Goal: Task Accomplishment & Management: Manage account settings

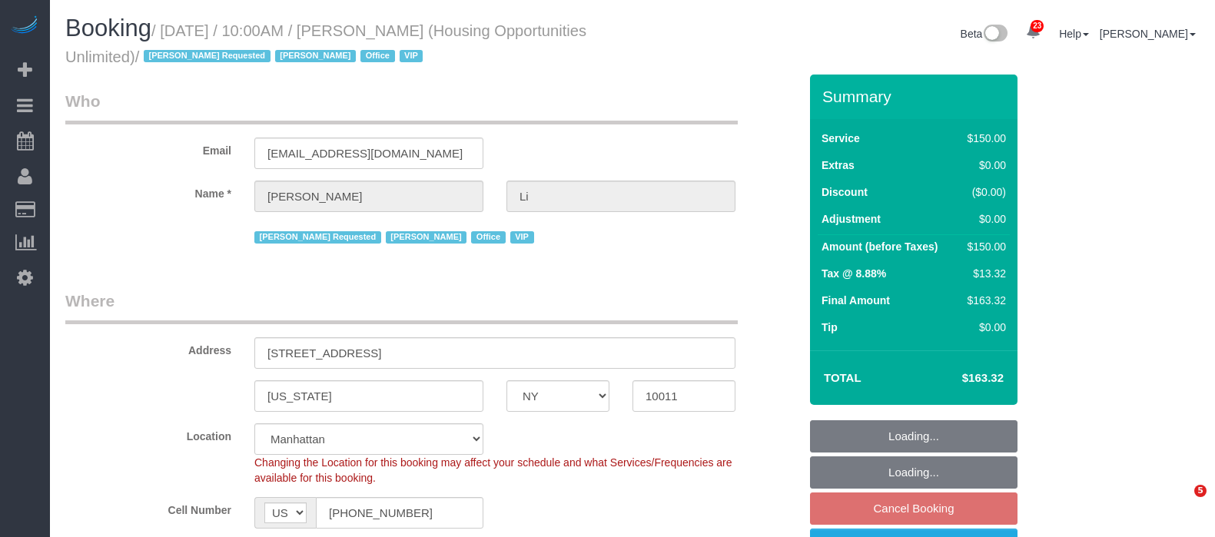
select select "NY"
select select "150"
select select "string:paypal"
select select "number:89"
select select "number:90"
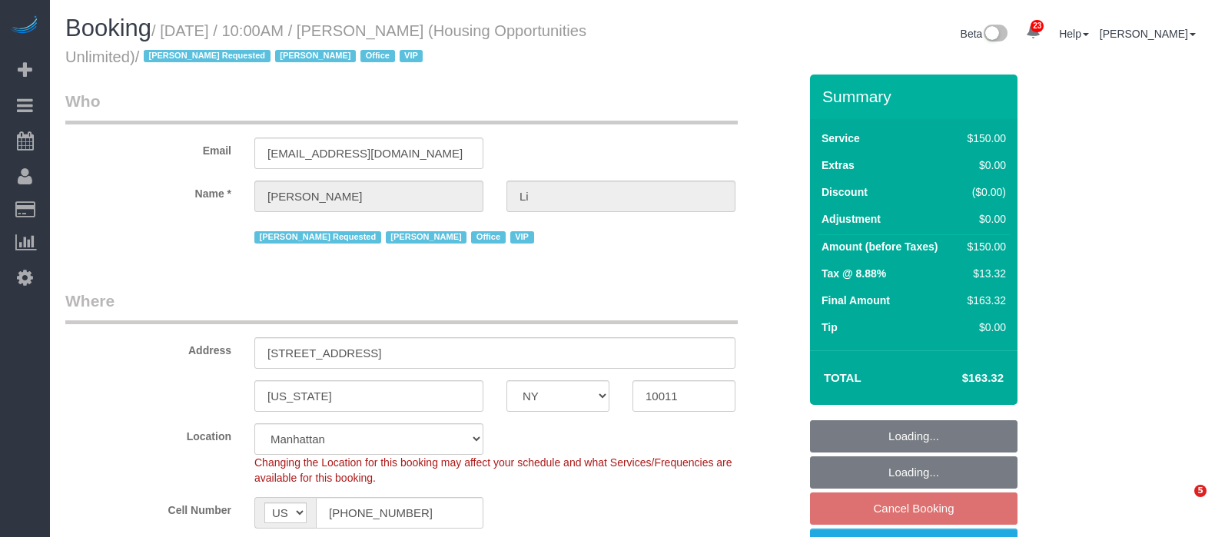
select select "number:15"
select select "number:7"
select select "54898"
select select "spot3"
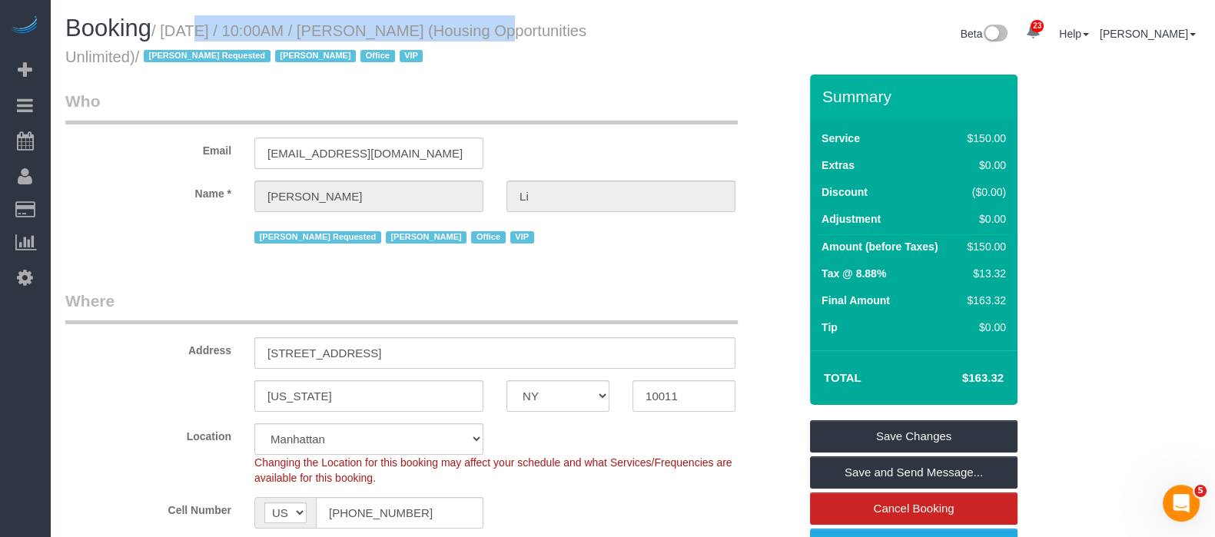
drag, startPoint x: 165, startPoint y: 25, endPoint x: 457, endPoint y: 37, distance: 292.3
click at [457, 37] on small "/ September 23, 2025 / 10:00AM / Henry Li (Housing Opportunities Unlimited) / A…" at bounding box center [325, 43] width 521 height 43
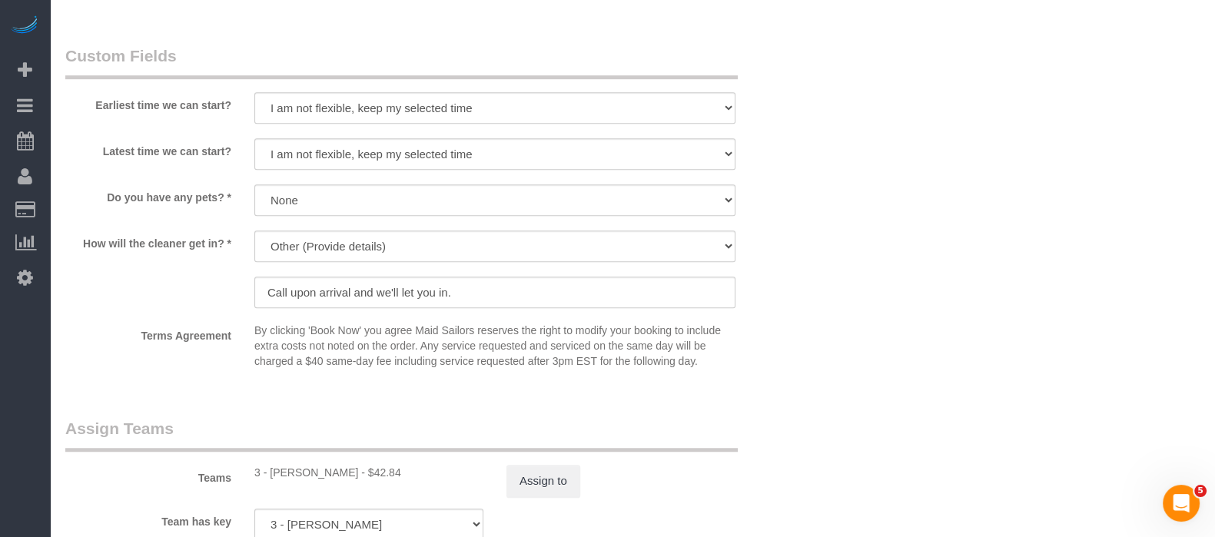
scroll to position [1344, 0]
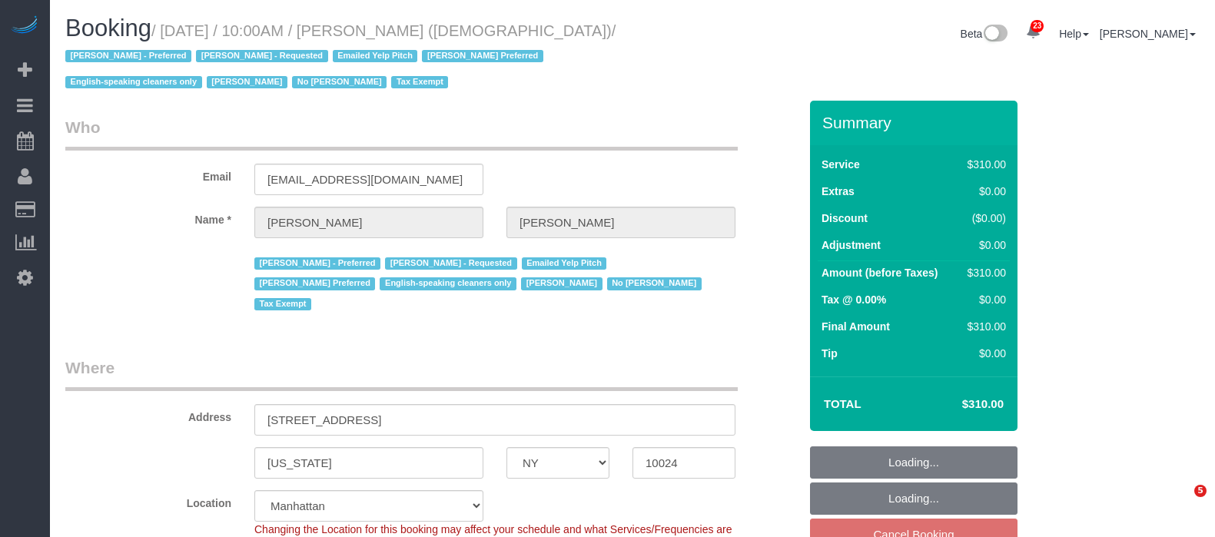
select select "NY"
select select "300"
select select "number:89"
select select "number:90"
select select "number:15"
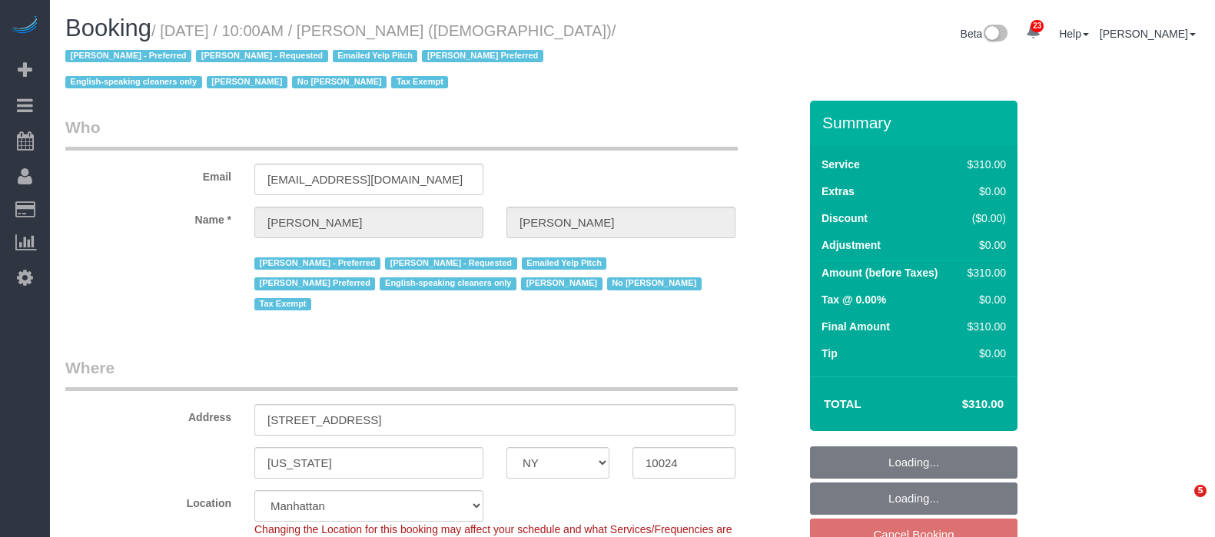
select select "number:7"
select select "spot63"
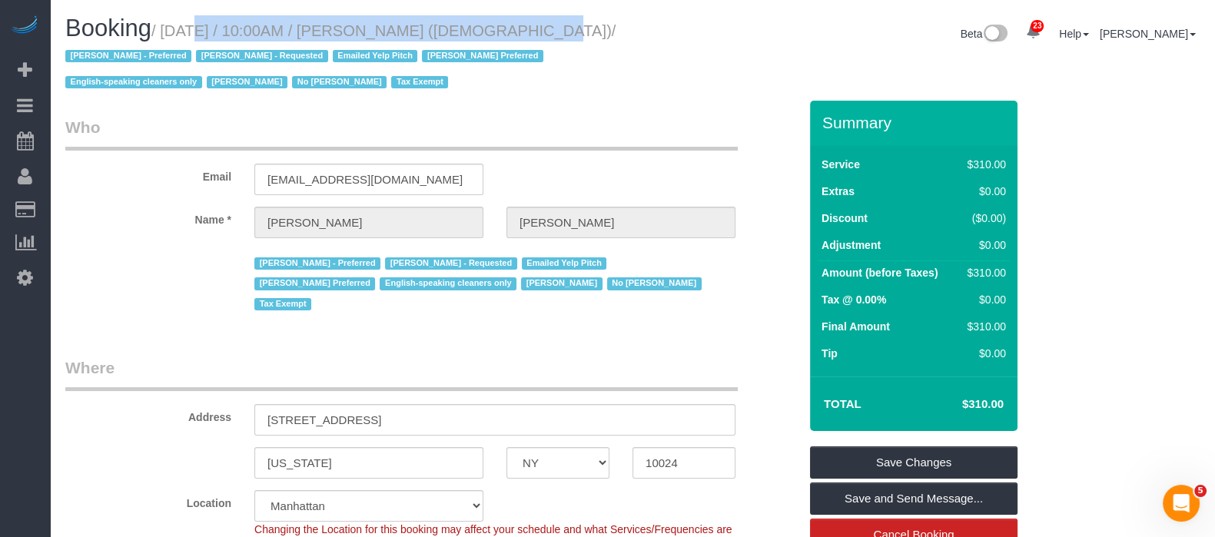
drag, startPoint x: 165, startPoint y: 27, endPoint x: 499, endPoint y: 27, distance: 333.5
click at [499, 27] on small "/ [DATE] / 10:00AM / [PERSON_NAME] ([DEMOGRAPHIC_DATA]) / [PERSON_NAME] - Prefe…" at bounding box center [340, 56] width 550 height 69
copy small "[DATE] / 10:00AM / [PERSON_NAME]"
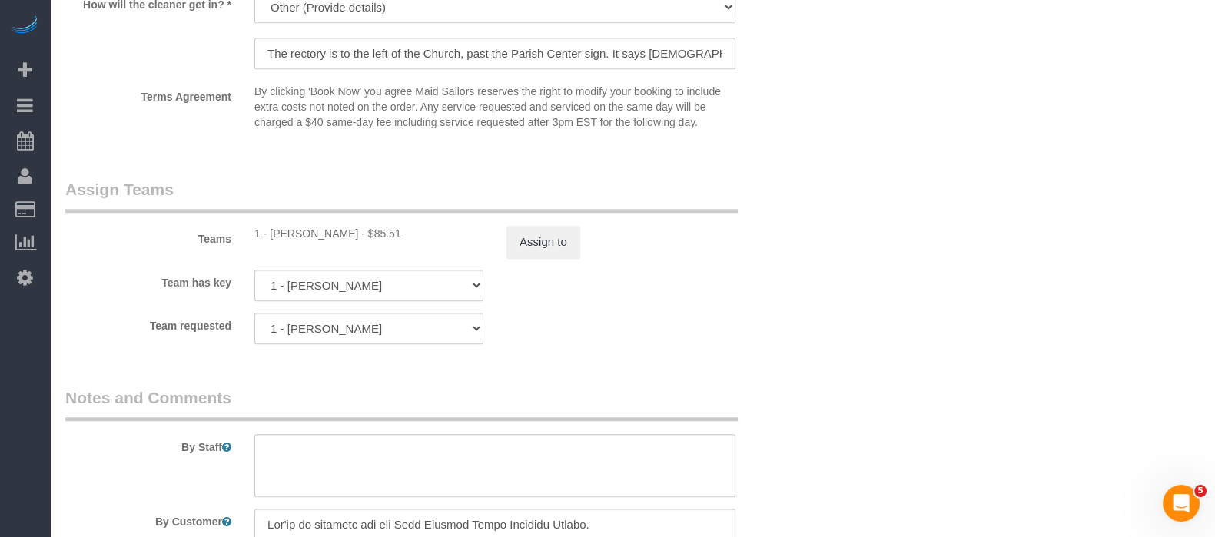
scroll to position [1825, 0]
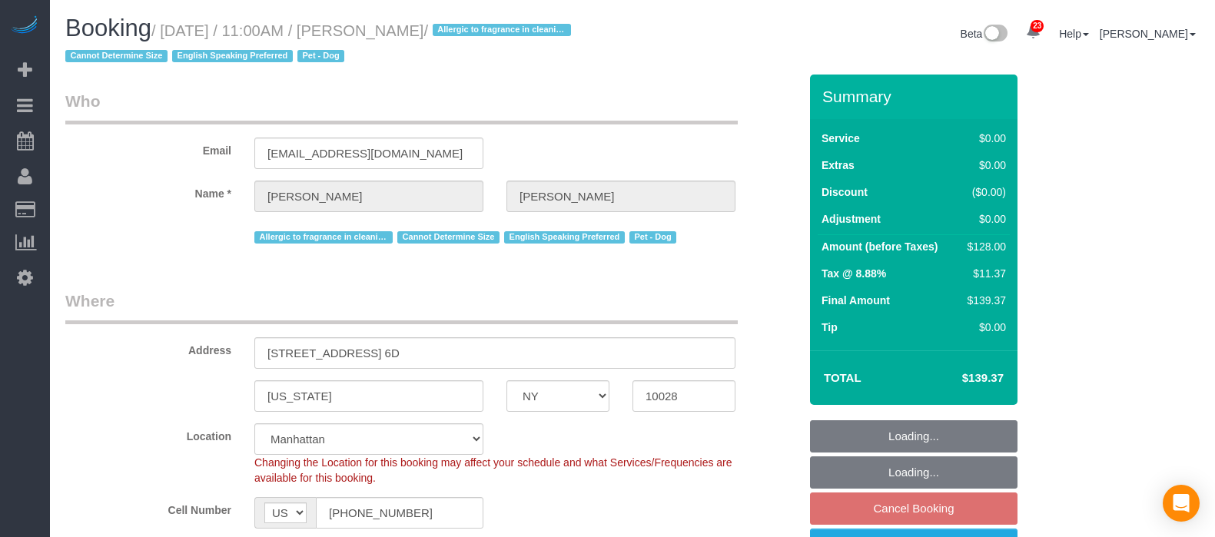
select select "NY"
select select "1"
select select "spot4"
select select "number:57"
select select "number:76"
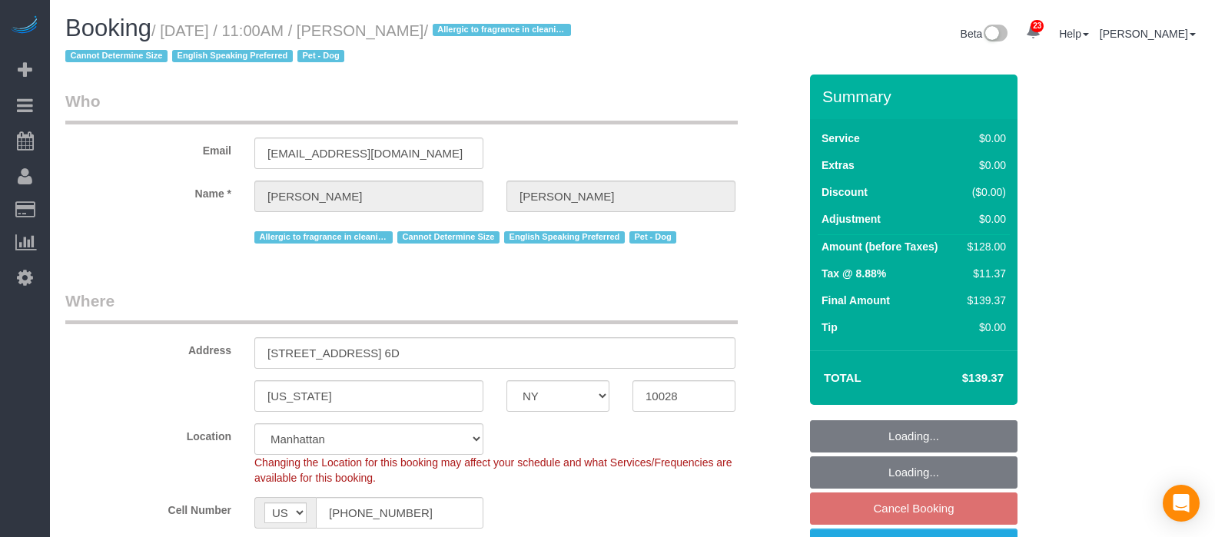
select select "number:13"
select select "number:5"
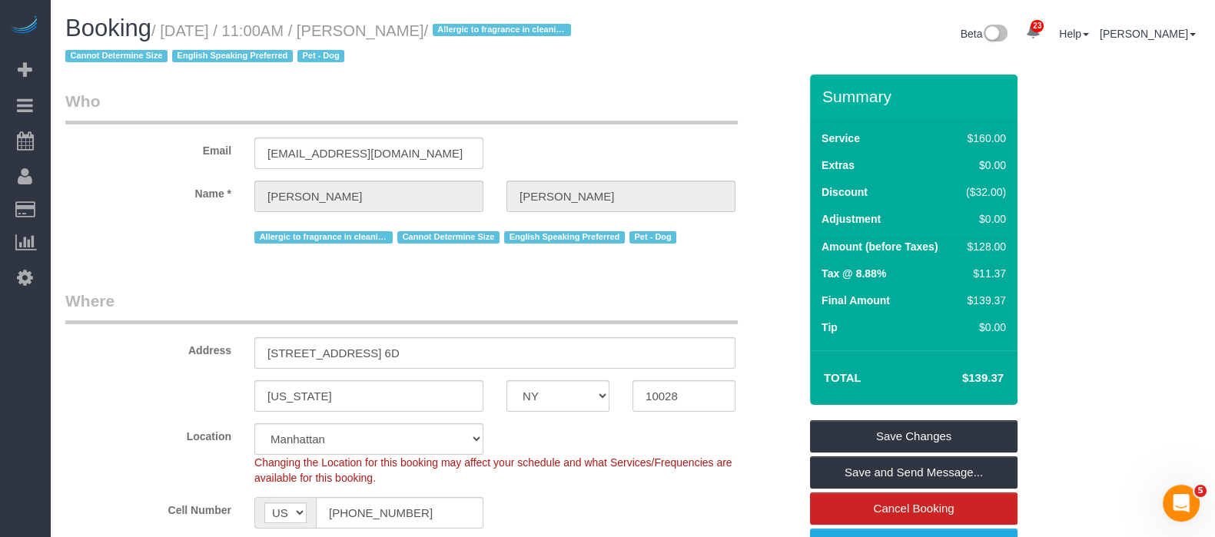
drag, startPoint x: 169, startPoint y: 32, endPoint x: 496, endPoint y: 25, distance: 326.7
click at [496, 25] on small "/ September 23, 2025 / 11:00AM / Kelly McKenna / Allergic to fragrance in clean…" at bounding box center [320, 43] width 510 height 43
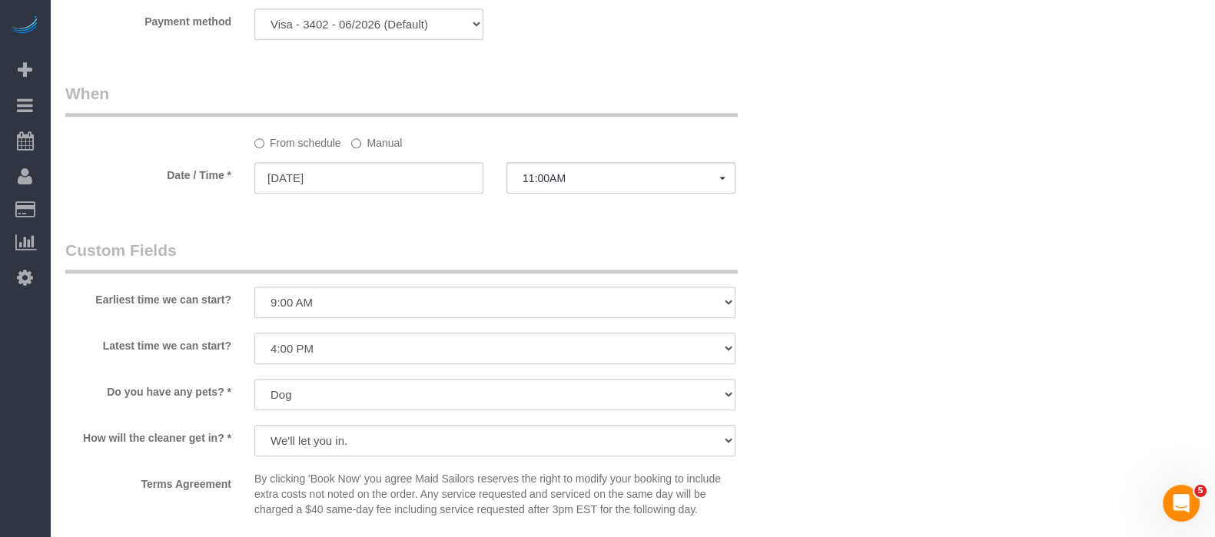
scroll to position [1825, 0]
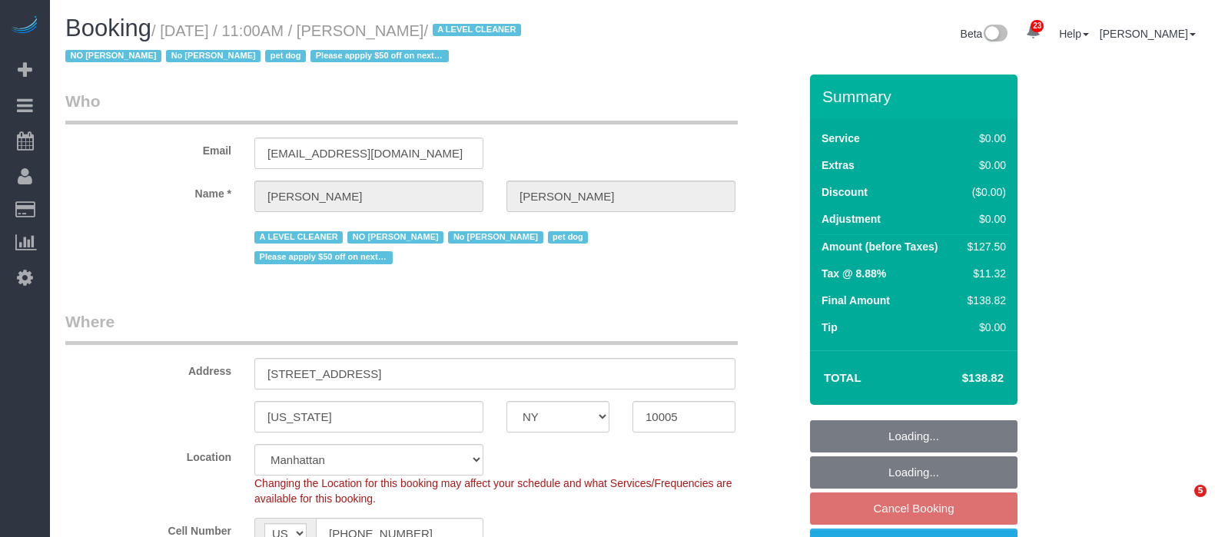
select select "NY"
select select "number:59"
select select "number:72"
select select "number:13"
select select "number:6"
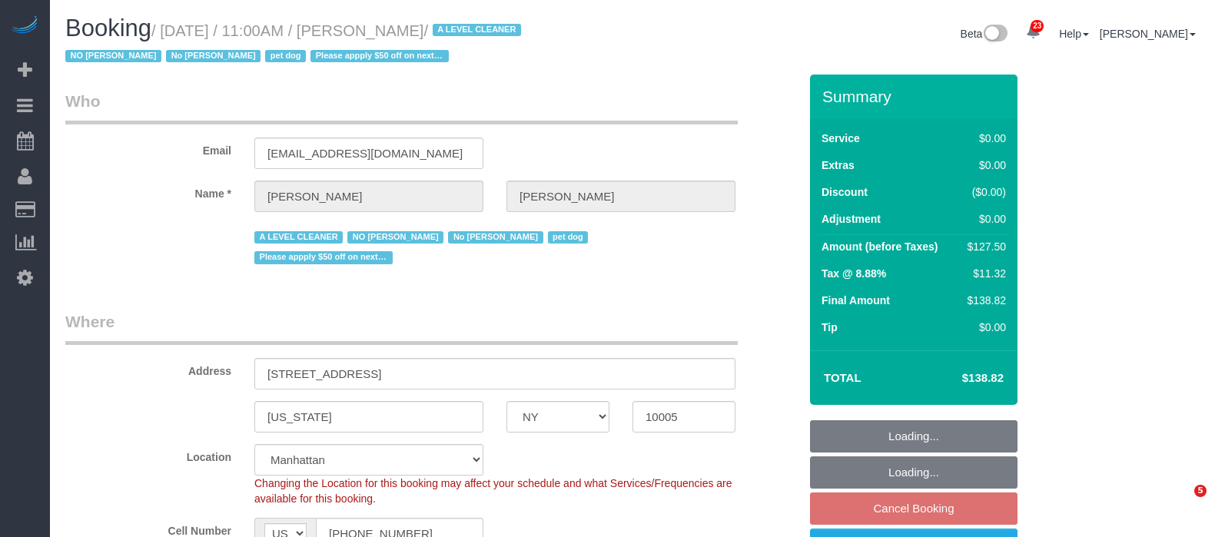
select select "spot64"
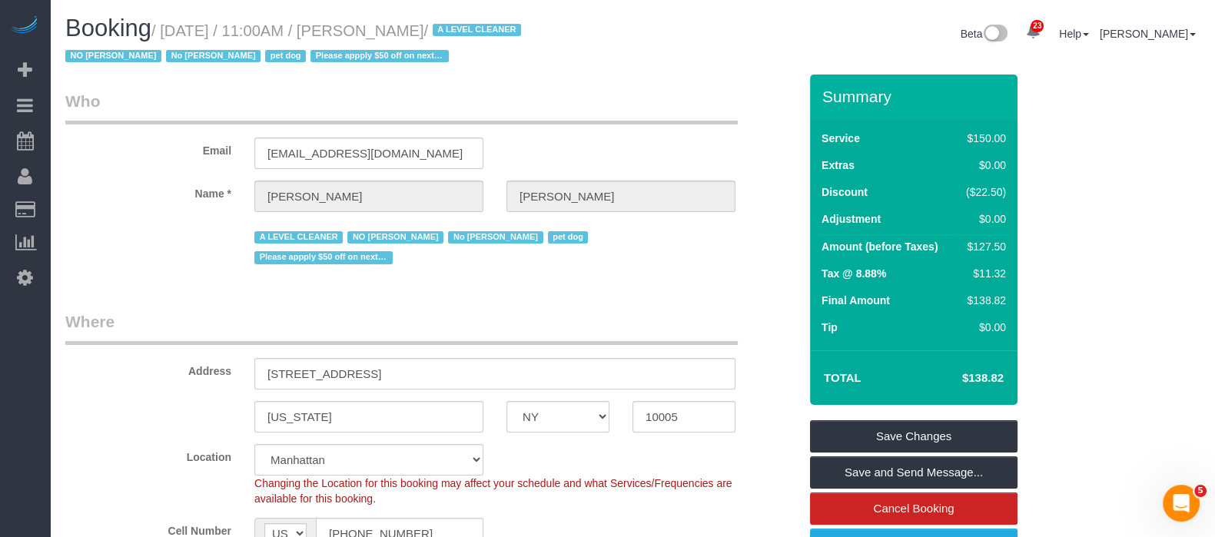
drag, startPoint x: 168, startPoint y: 28, endPoint x: 482, endPoint y: 31, distance: 314.3
click at [482, 31] on small "/ September 23, 2025 / 11:00AM / Kelly Carroll / A LEVEL CLEANER NO Joselin Cec…" at bounding box center [295, 43] width 460 height 43
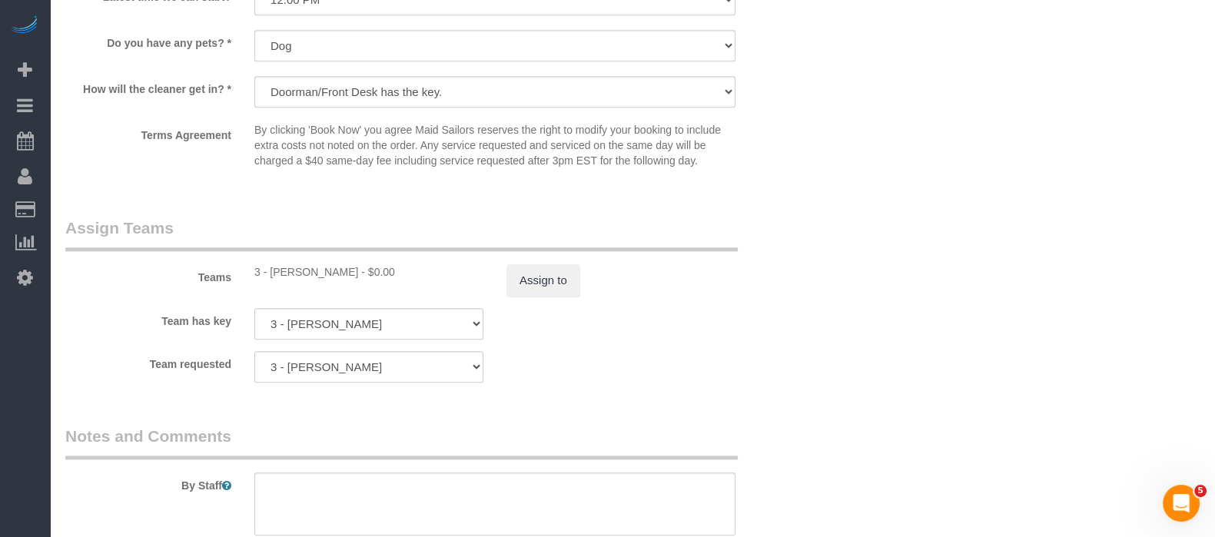
scroll to position [2017, 0]
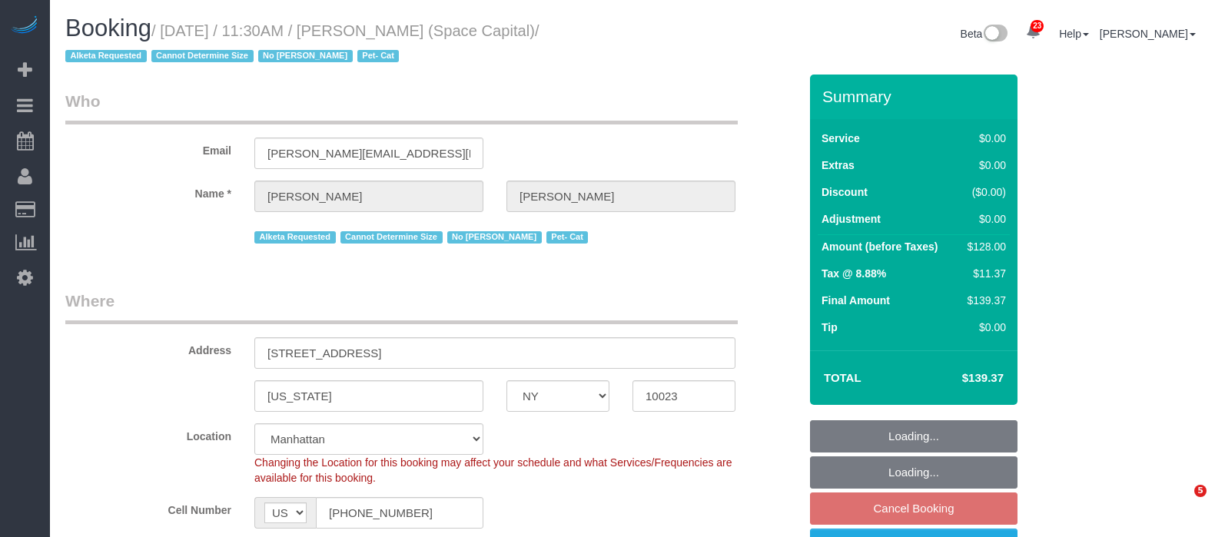
select select "NY"
select select "1"
select select "number:89"
select select "number:90"
select select "number:14"
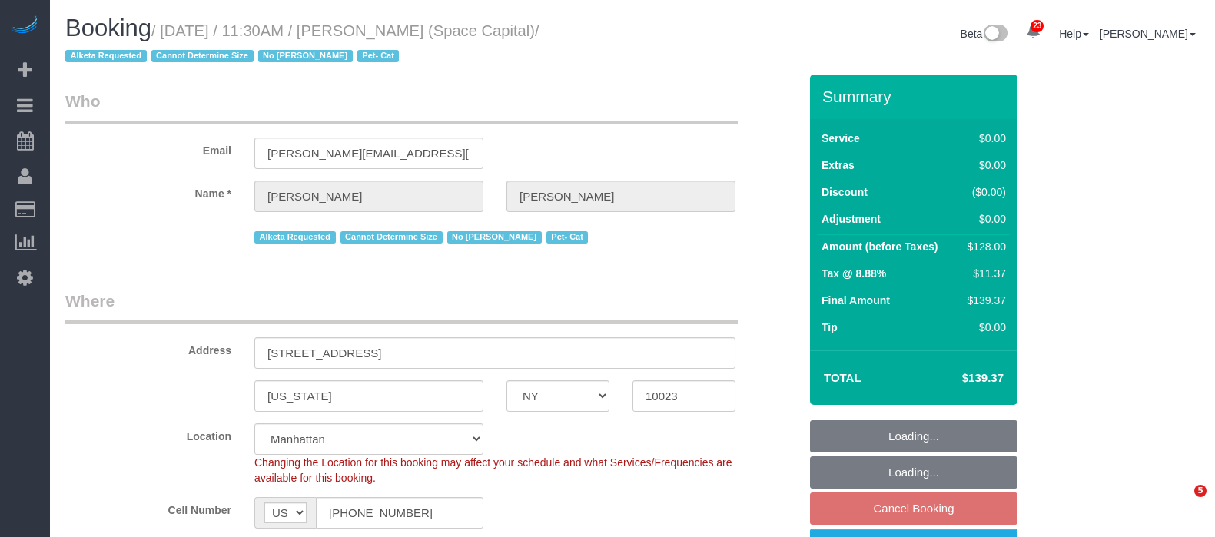
select select "number:6"
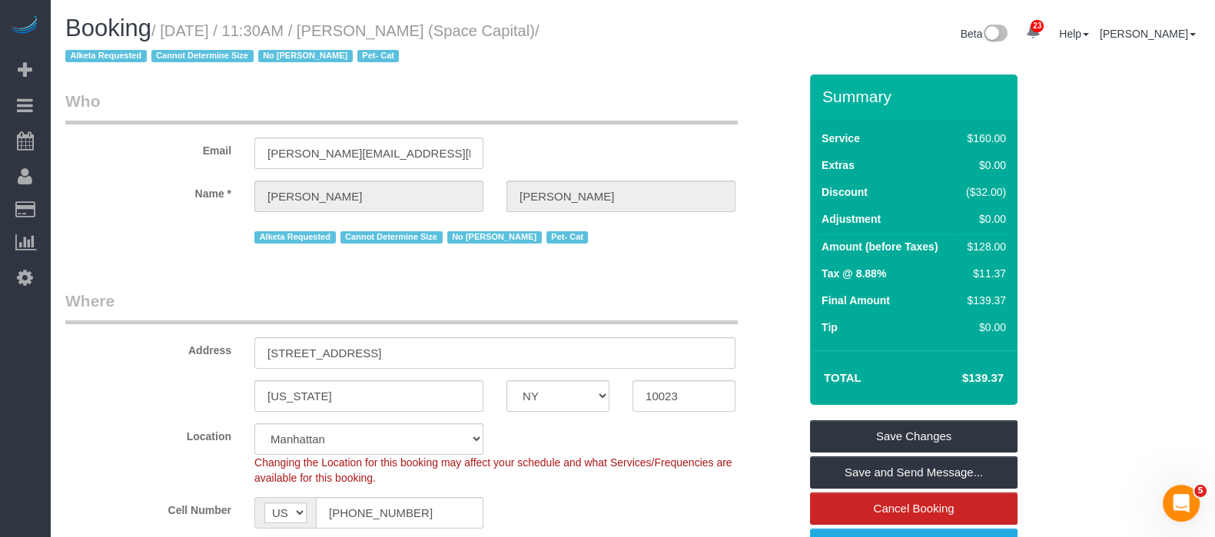
drag, startPoint x: 171, startPoint y: 28, endPoint x: 506, endPoint y: 35, distance: 335.1
click at [506, 35] on small "/ September 23, 2025 / 11:30AM / Chad Anderson (Space Capital) / Alketa Request…" at bounding box center [301, 43] width 473 height 43
copy small "September 23, 2025 / 11:30AM / Chad Anderson"
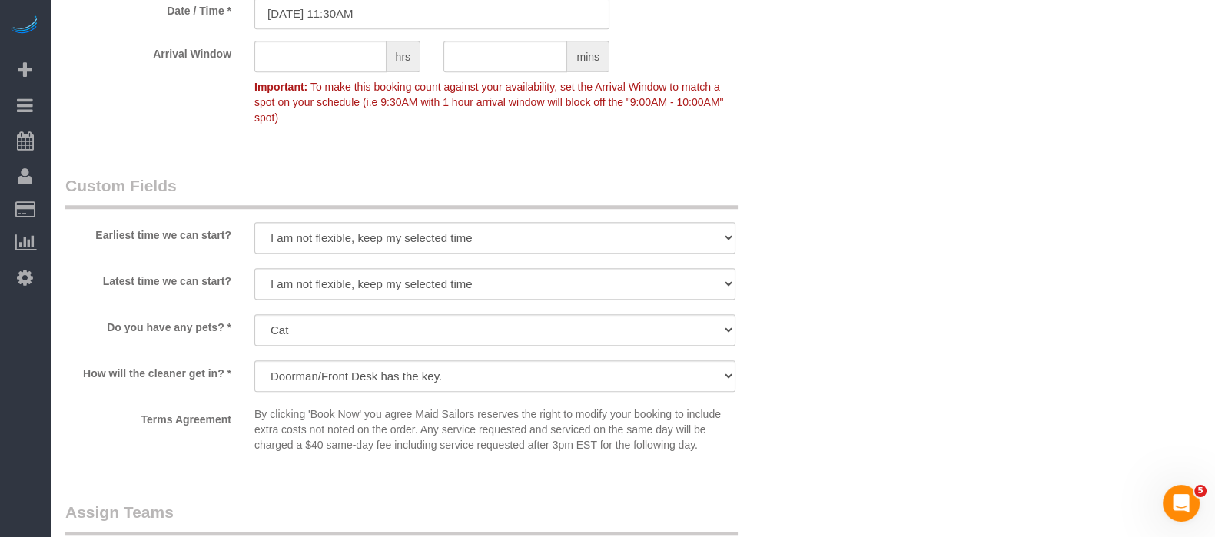
scroll to position [1825, 0]
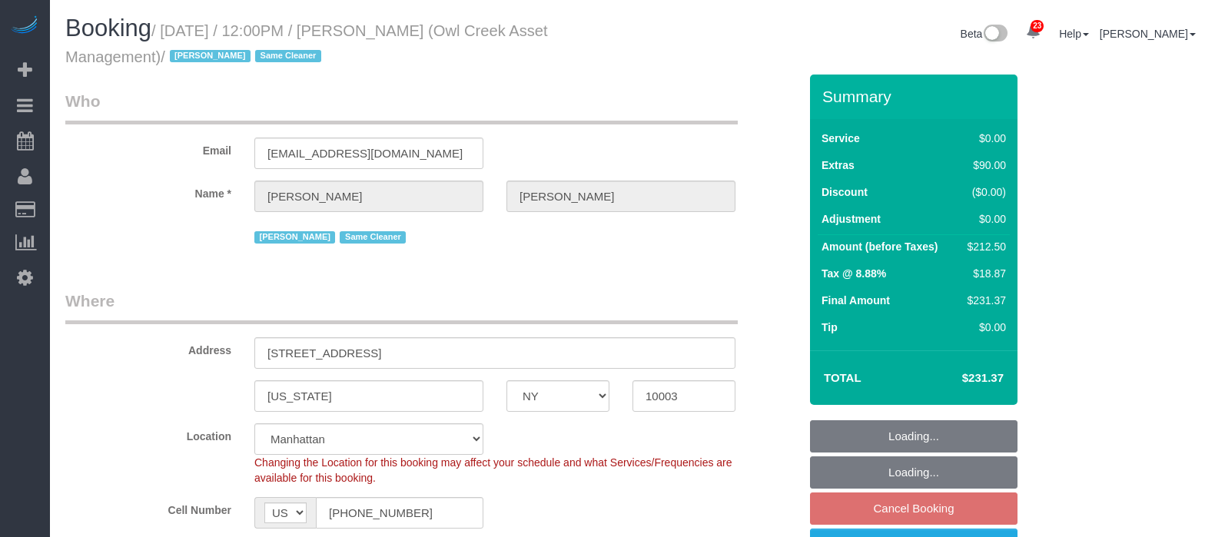
select select "NY"
select select "1"
select select "spot5"
select select "number:89"
select select "number:90"
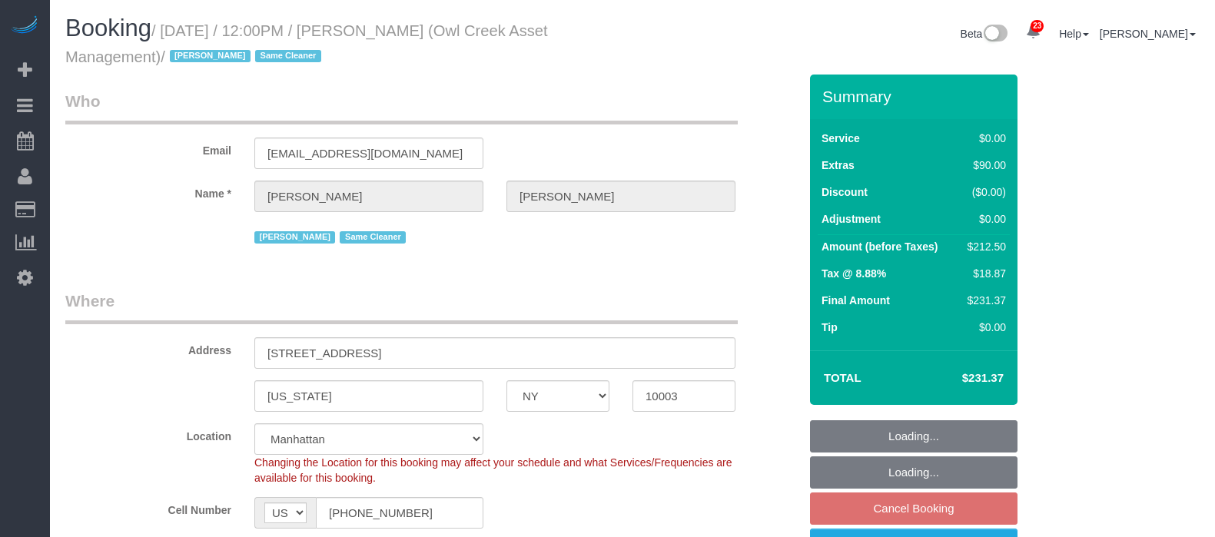
select select "number:15"
select select "number:5"
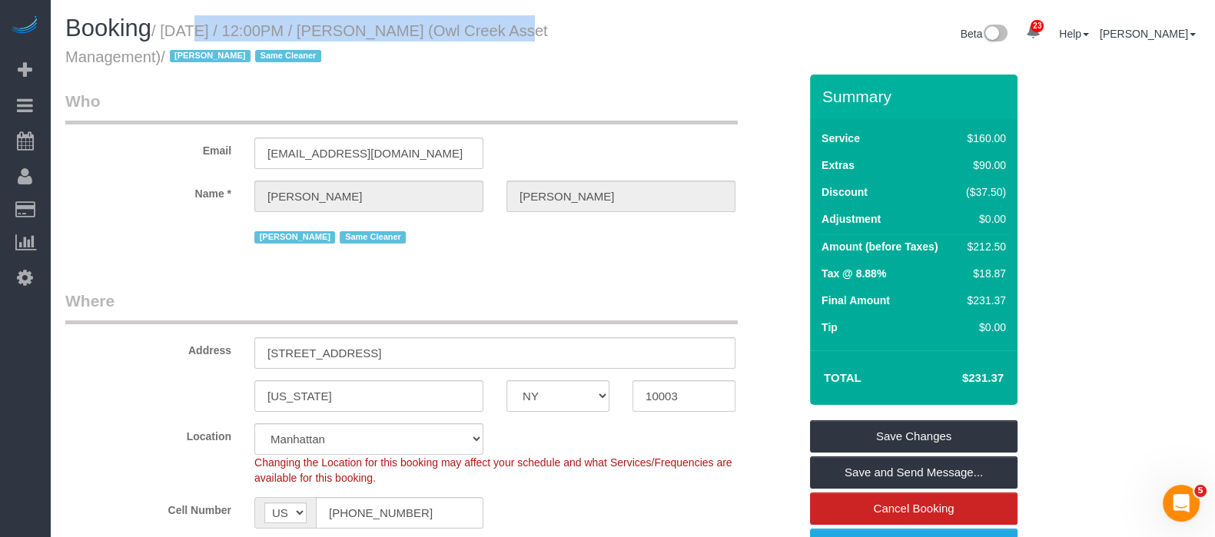
drag, startPoint x: 165, startPoint y: 28, endPoint x: 469, endPoint y: 21, distance: 303.6
click at [473, 22] on small "/ September 23, 2025 / 12:00PM / Griffin Dann (Owl Creek Asset Management) / In…" at bounding box center [306, 43] width 483 height 43
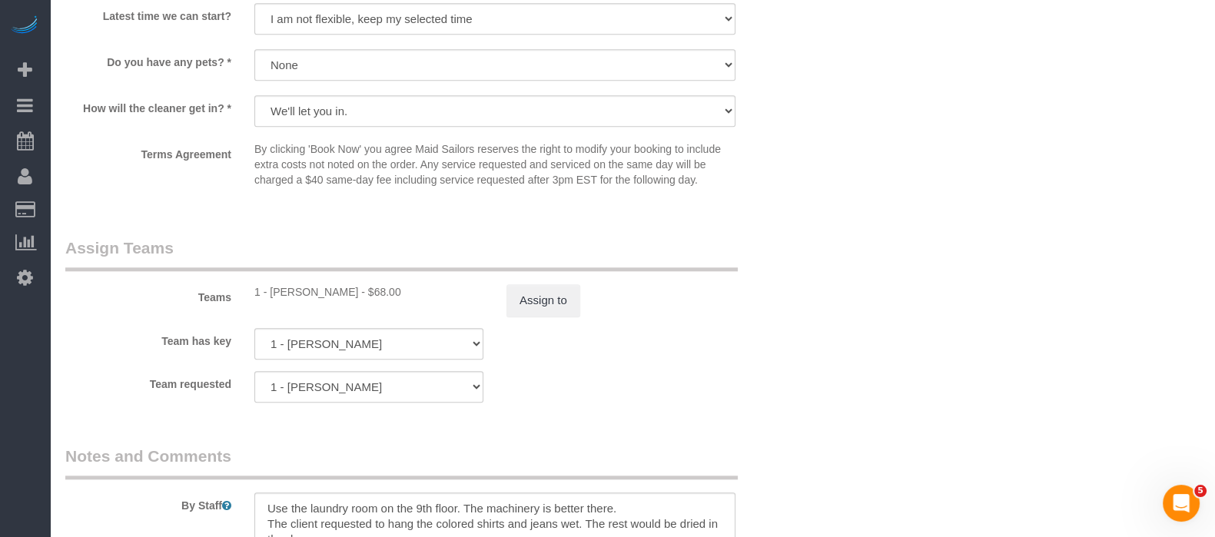
scroll to position [2017, 0]
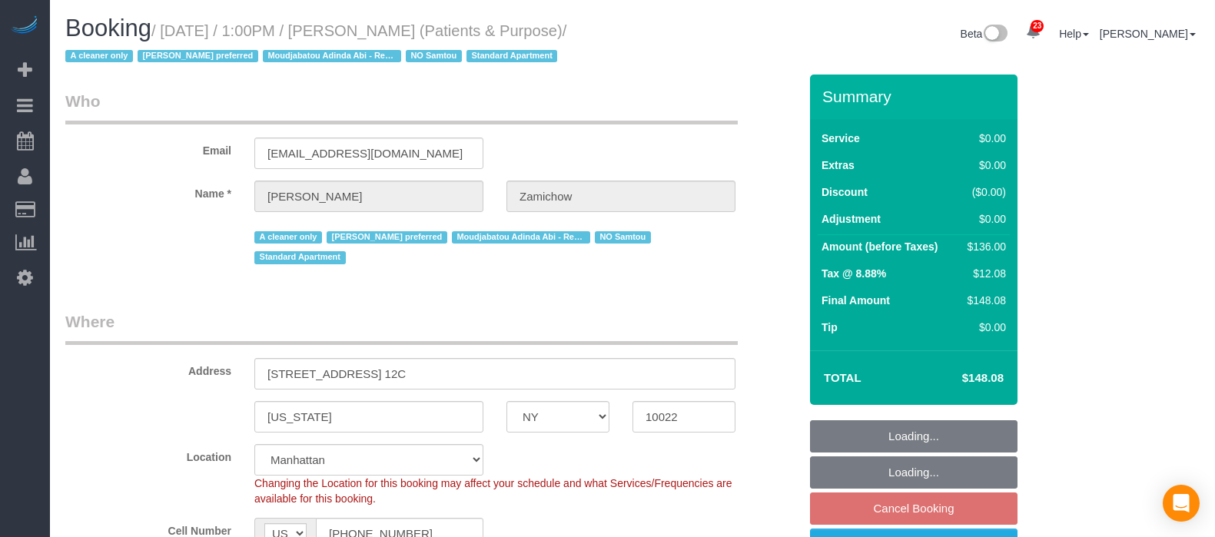
select select "NY"
select select "1"
select select "string:stripe-pm_1QChMk4VGloSiKo73YhVfFtE"
select select "spot6"
select select "number:89"
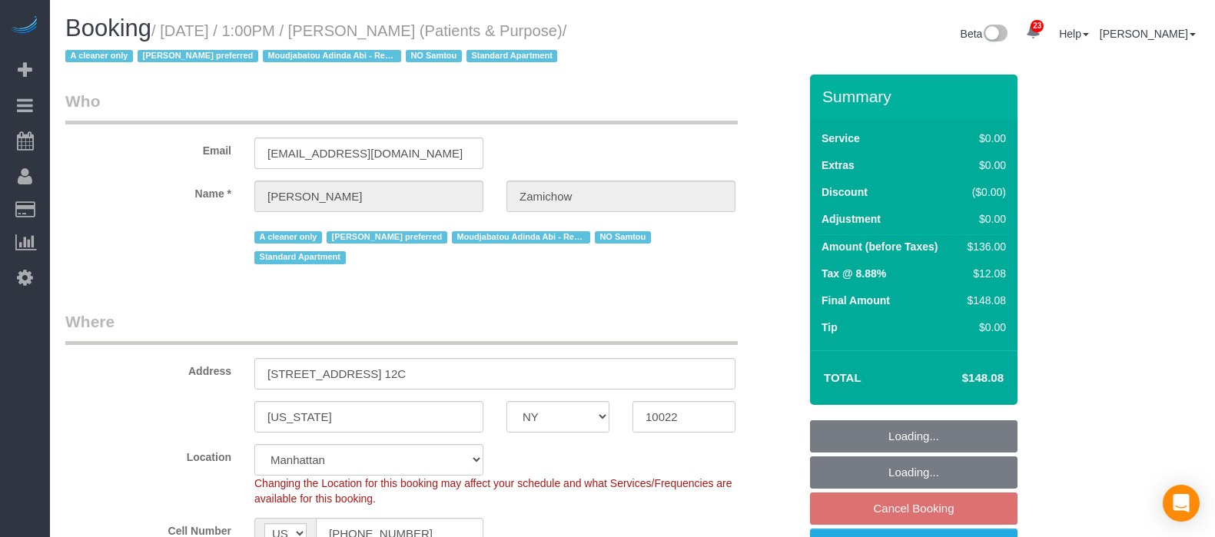
select select "number:90"
select select "number:15"
select select "number:7"
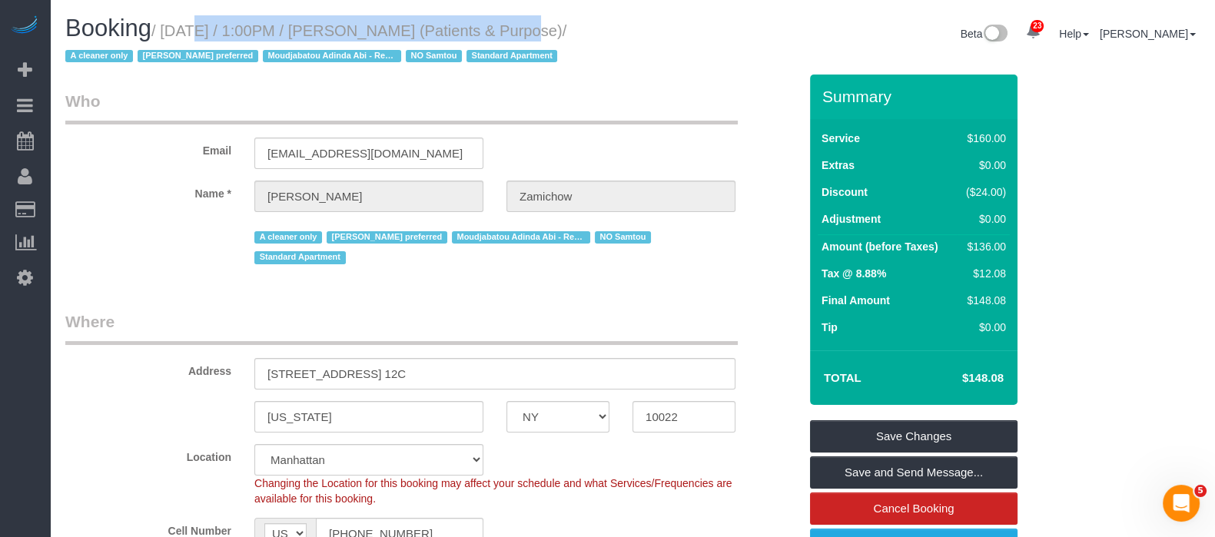
drag, startPoint x: 166, startPoint y: 30, endPoint x: 510, endPoint y: 28, distance: 344.3
click at [510, 28] on small "/ September 23, 2025 / 1:00PM / Audrey Zamichow (Patients & Purpose) / A cleane…" at bounding box center [315, 43] width 501 height 43
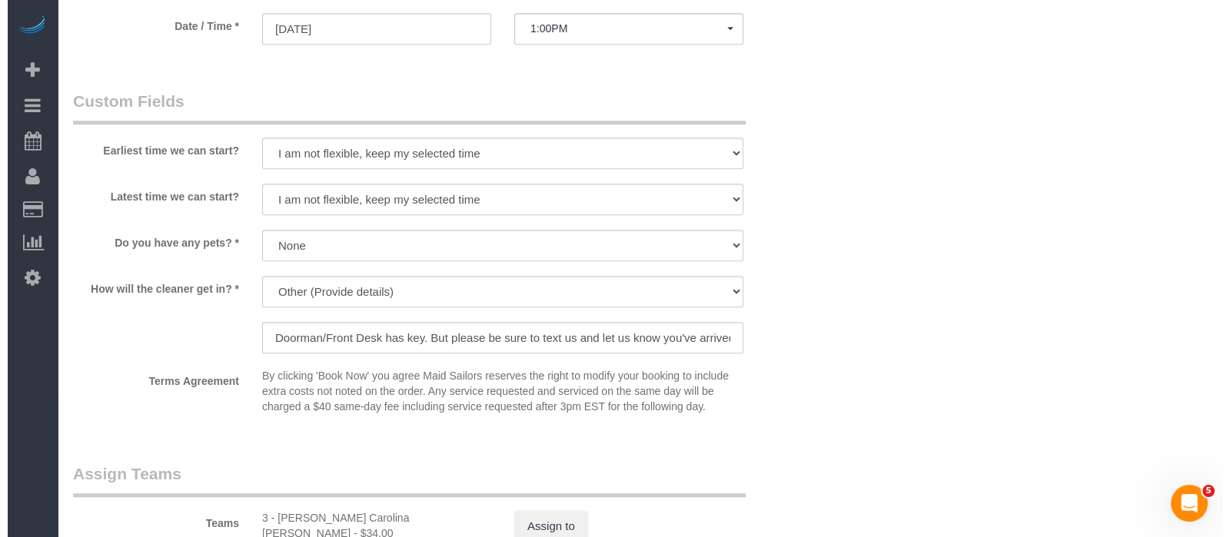
scroll to position [1921, 0]
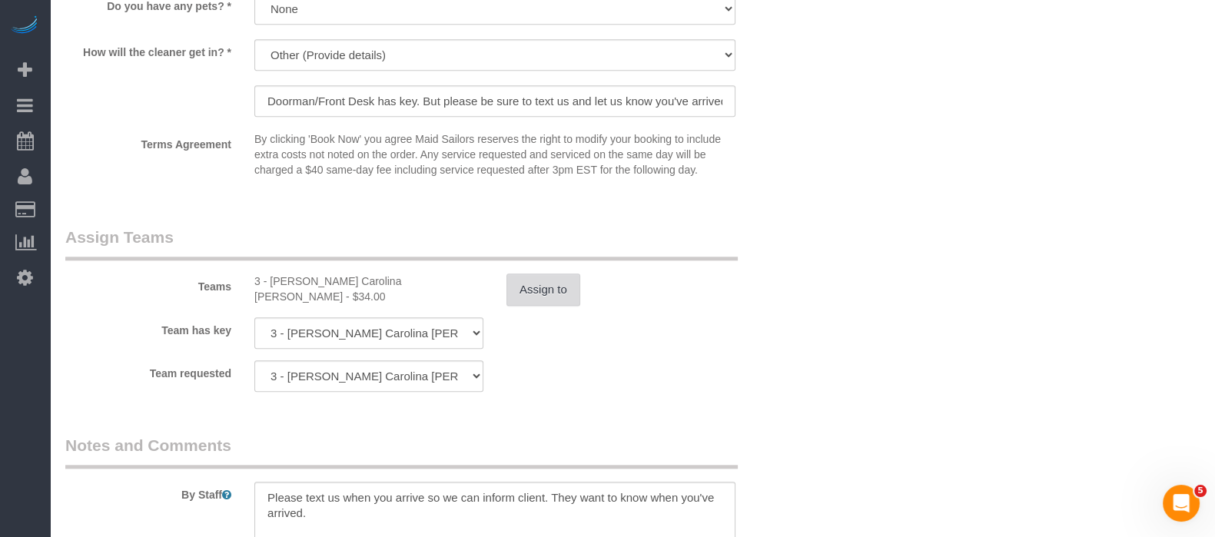
click at [556, 274] on button "Assign to" at bounding box center [543, 290] width 74 height 32
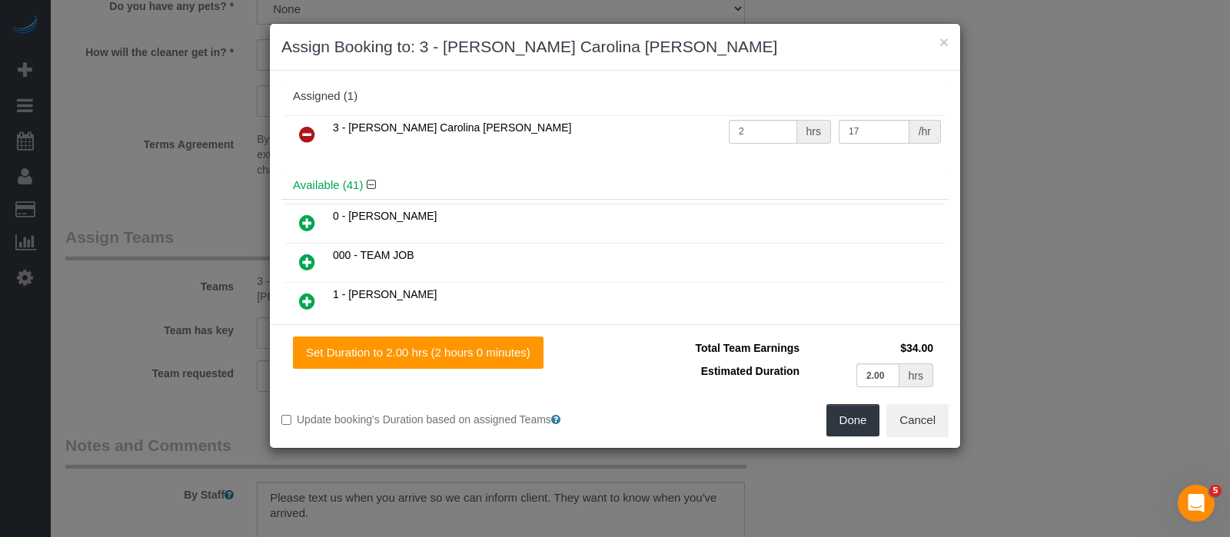
click at [300, 128] on icon at bounding box center [307, 134] width 16 height 18
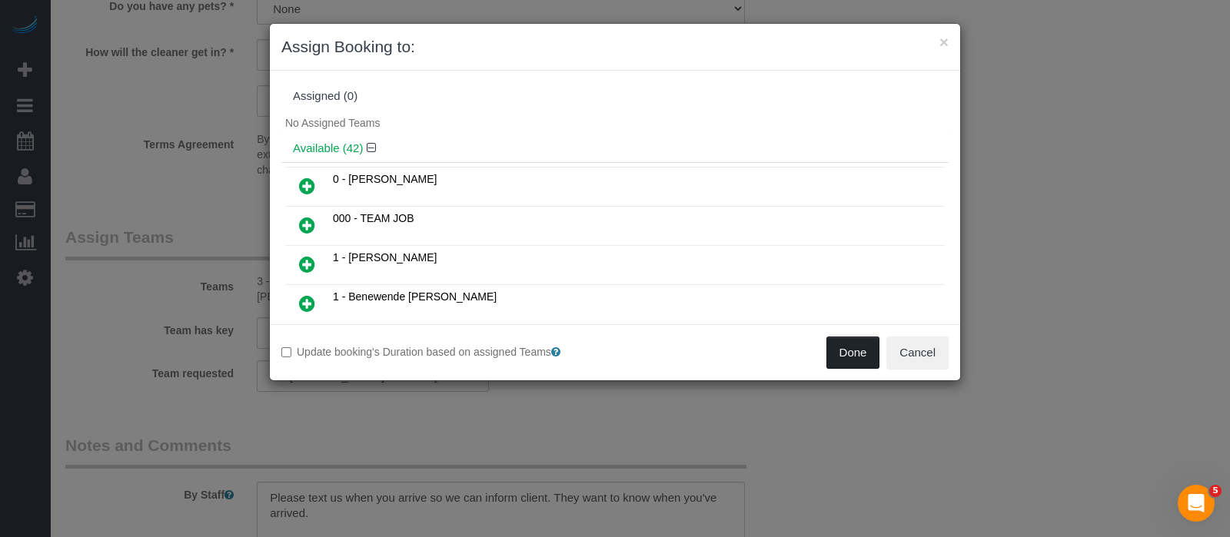
drag, startPoint x: 845, startPoint y: 354, endPoint x: 812, endPoint y: 340, distance: 36.1
click at [845, 353] on button "Done" at bounding box center [853, 353] width 54 height 32
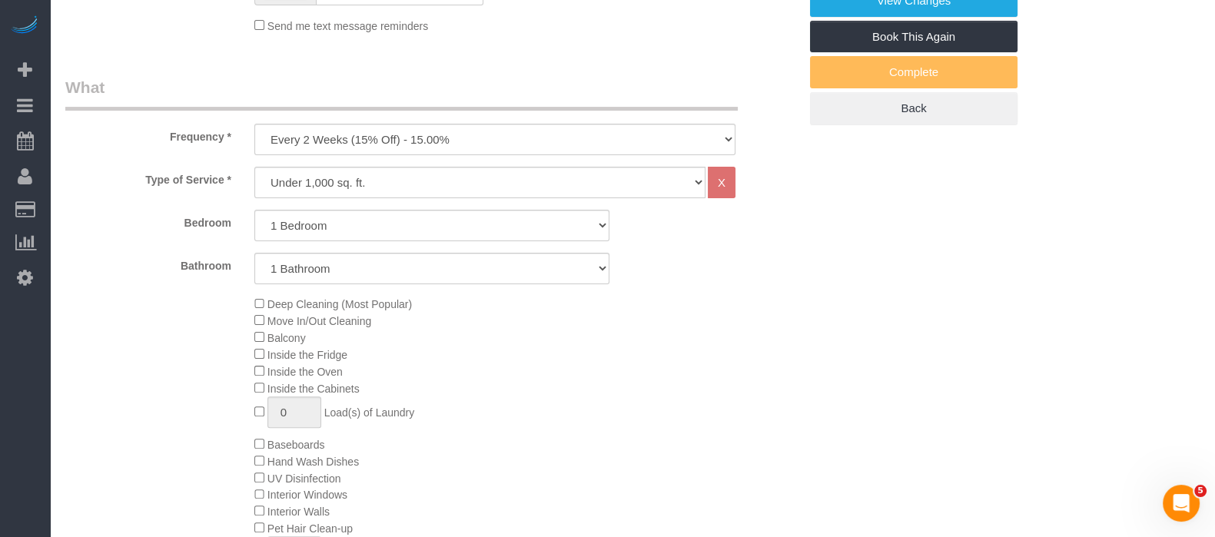
scroll to position [95, 0]
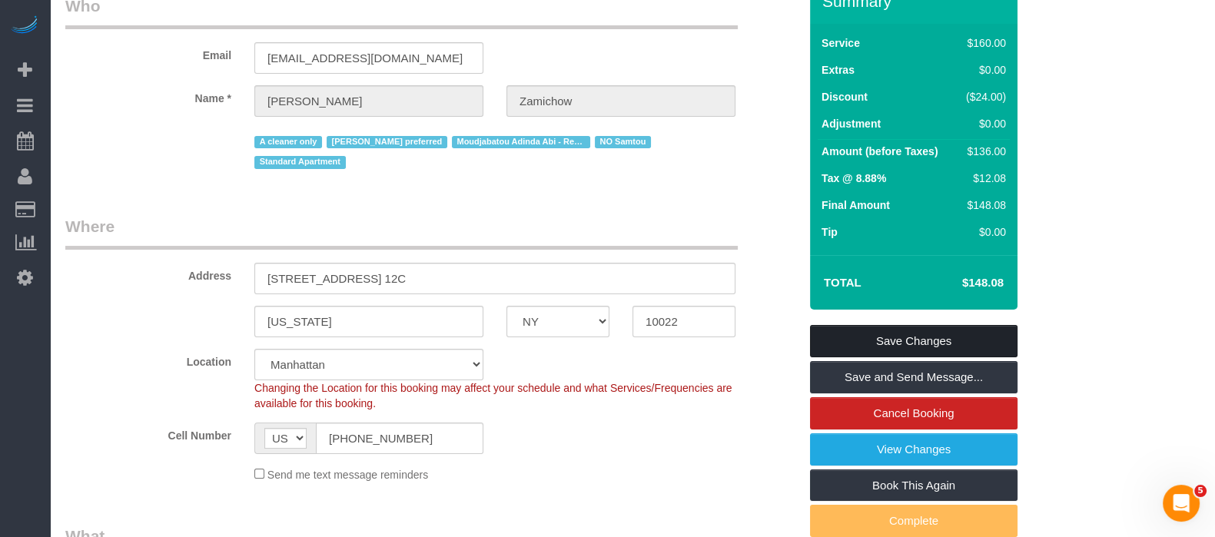
drag, startPoint x: 985, startPoint y: 328, endPoint x: 922, endPoint y: 329, distance: 63.0
click at [984, 328] on link "Save Changes" at bounding box center [913, 341] width 207 height 32
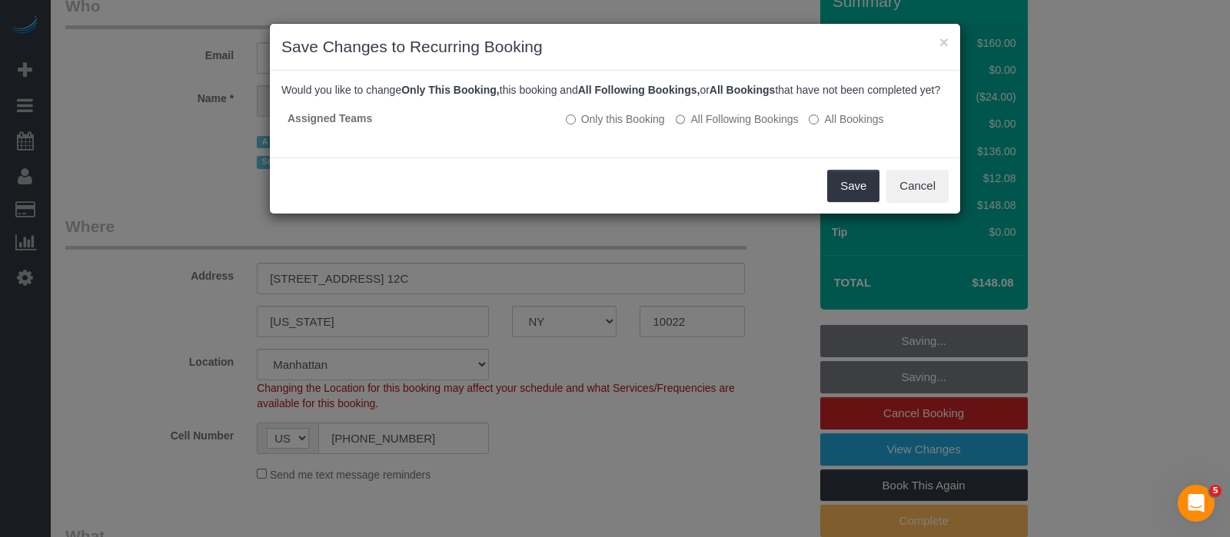
click at [825, 214] on div "Save Cancel" at bounding box center [615, 186] width 690 height 56
drag, startPoint x: 856, startPoint y: 195, endPoint x: 822, endPoint y: 223, distance: 43.7
click at [856, 194] on button "Save" at bounding box center [853, 186] width 52 height 32
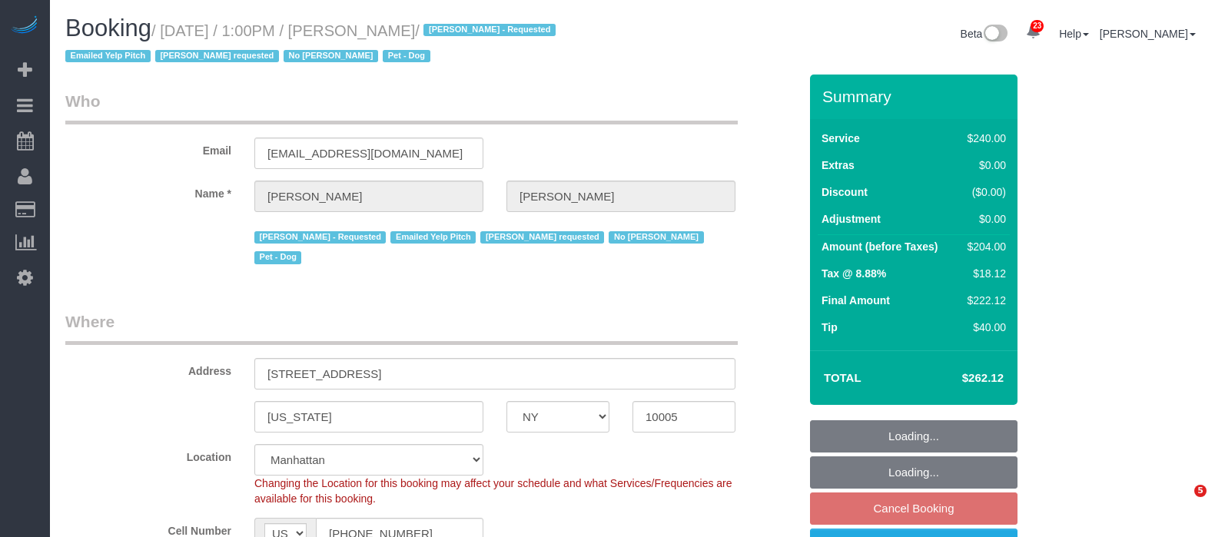
select select "NY"
select select "180"
select select "spot6"
select select "number:60"
select select "number:90"
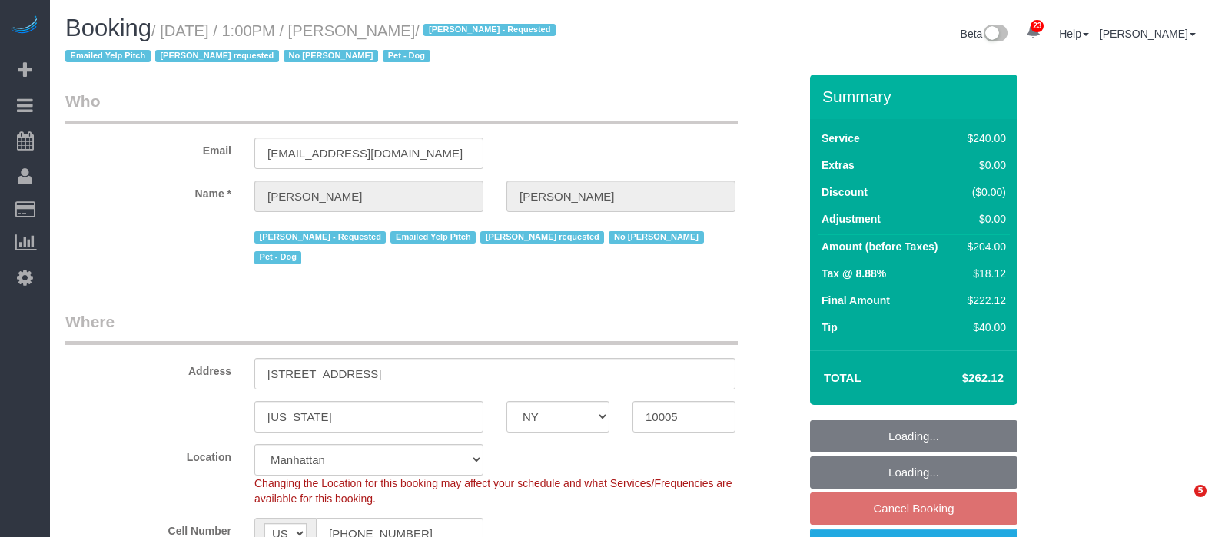
select select "number:13"
select select "number:6"
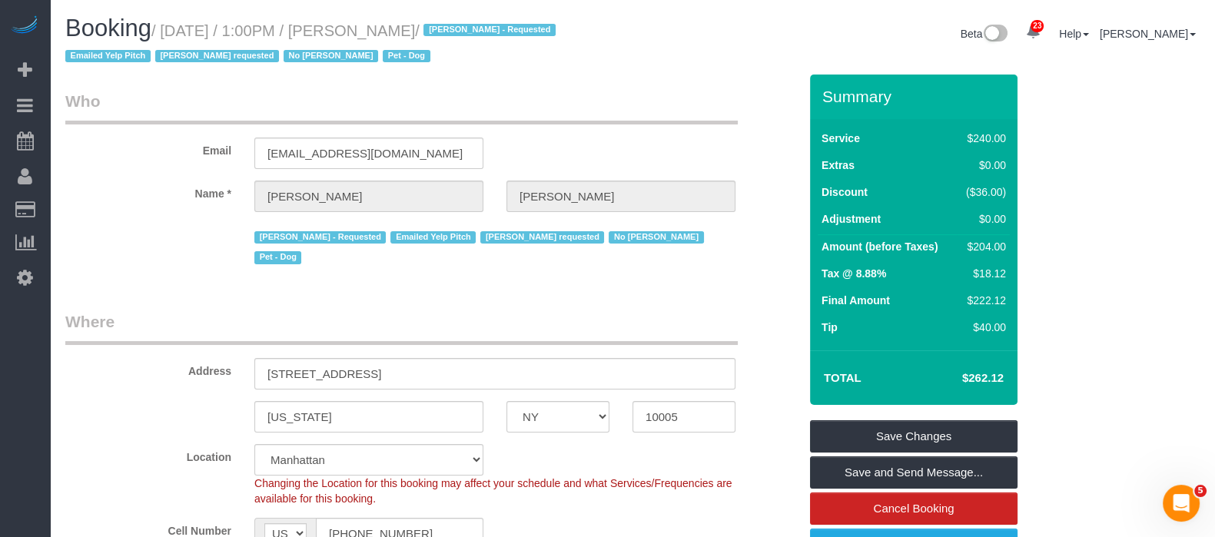
drag, startPoint x: 168, startPoint y: 30, endPoint x: 459, endPoint y: 28, distance: 291.3
click at [459, 28] on small "/ [DATE] / 1:00PM / [PERSON_NAME] / [PERSON_NAME] - Requested Emailed Yelp Pitc…" at bounding box center [312, 43] width 495 height 43
copy small "[DATE] / 1:00PM / [PERSON_NAME]"
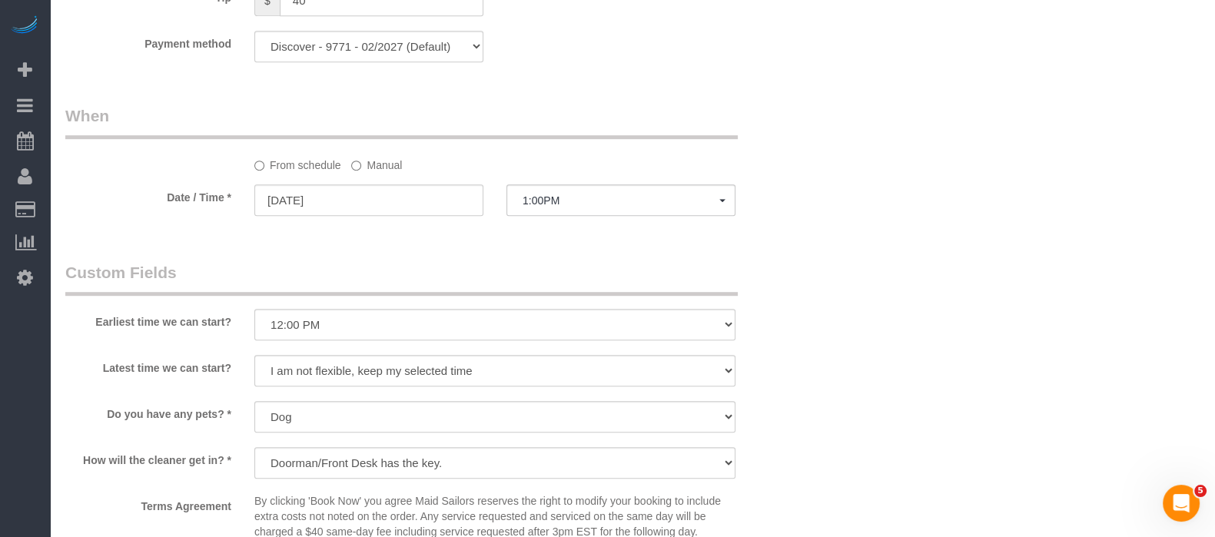
scroll to position [1536, 0]
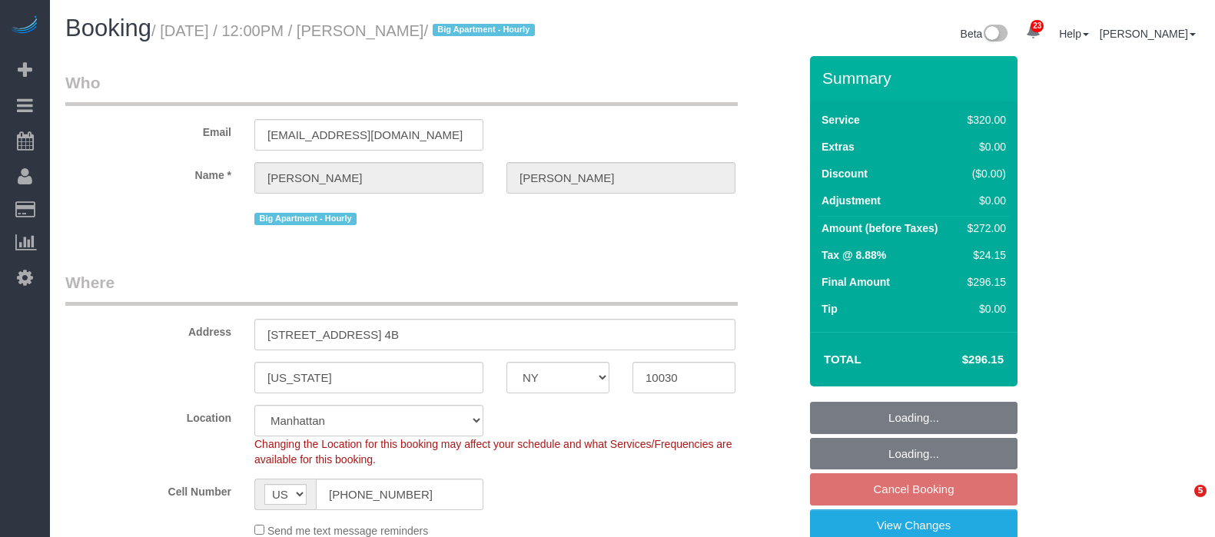
select select "NY"
select select "240"
select select "string:stripe-pm_1Rf2gy4VGloSiKo7S6Ideuvg"
select select "number:89"
select select "number:90"
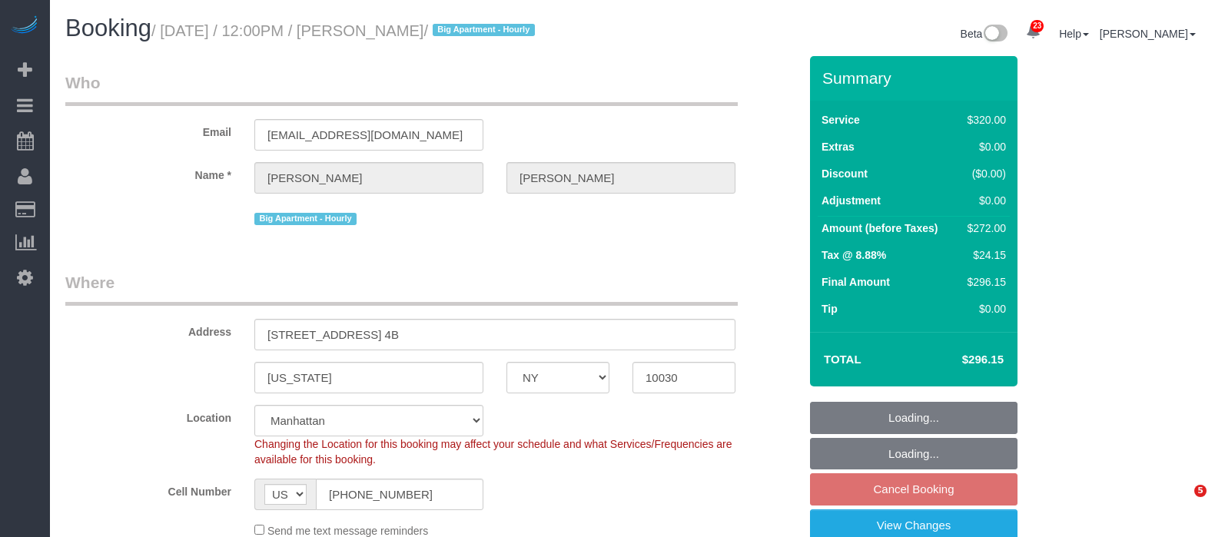
select select "number:15"
select select "number:5"
select select "spot65"
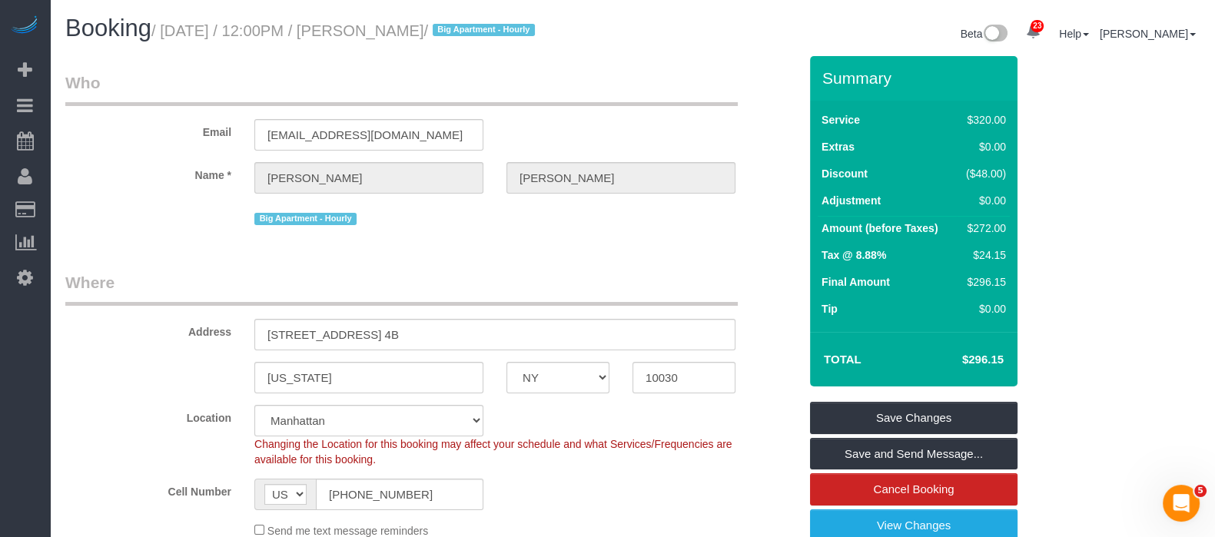
drag, startPoint x: 168, startPoint y: 31, endPoint x: 503, endPoint y: 41, distance: 335.2
click at [503, 30] on small "/ [DATE] / 12:00PM / [PERSON_NAME] / Big Apartment - Hourly" at bounding box center [345, 30] width 388 height 17
copy small "[DATE] / 12:00PM / [PERSON_NAME]"
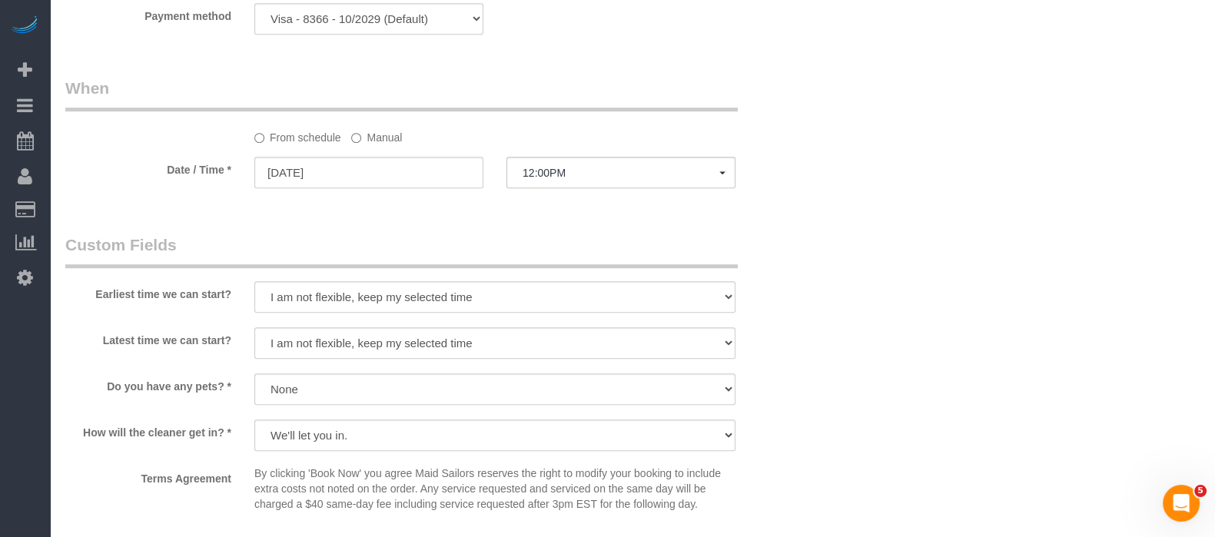
scroll to position [1440, 0]
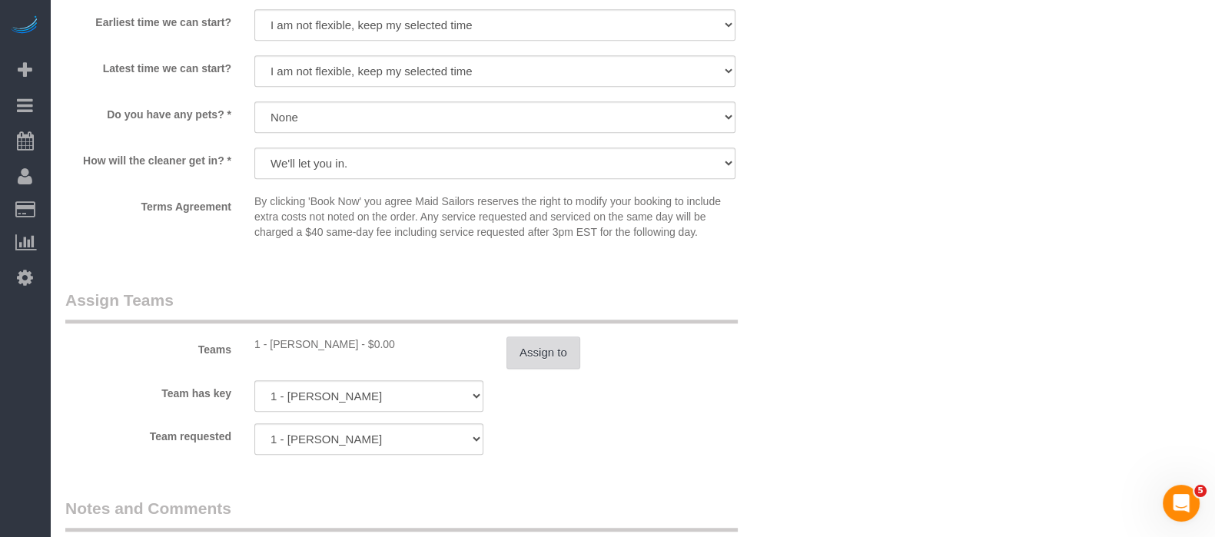
click at [553, 353] on button "Assign to" at bounding box center [543, 353] width 74 height 32
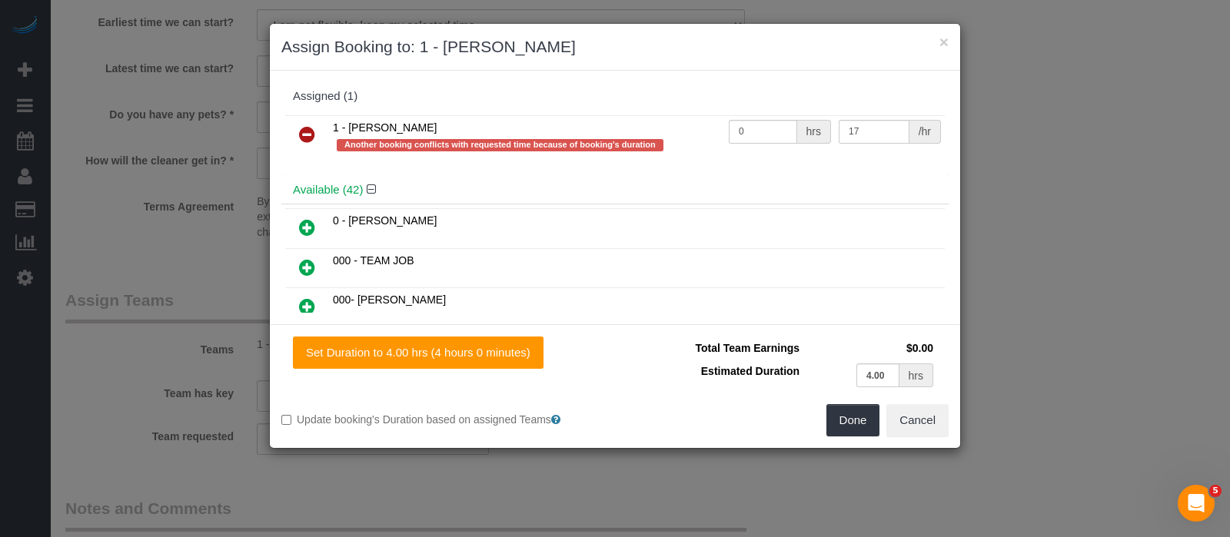
click at [304, 125] on icon at bounding box center [307, 134] width 16 height 18
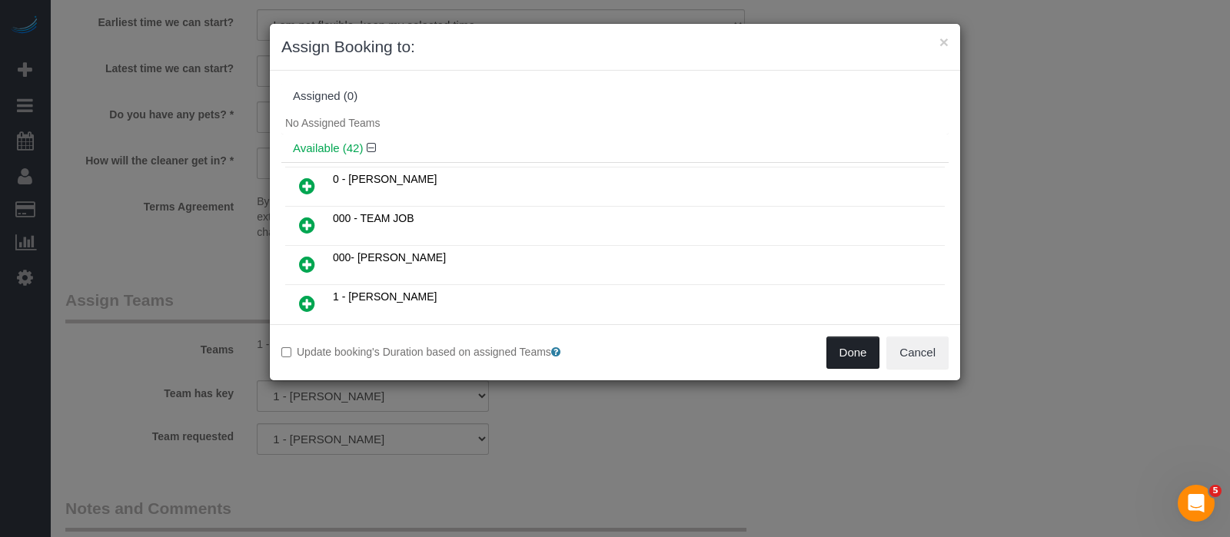
drag, startPoint x: 861, startPoint y: 357, endPoint x: 844, endPoint y: 351, distance: 17.7
click at [861, 355] on button "Done" at bounding box center [853, 353] width 54 height 32
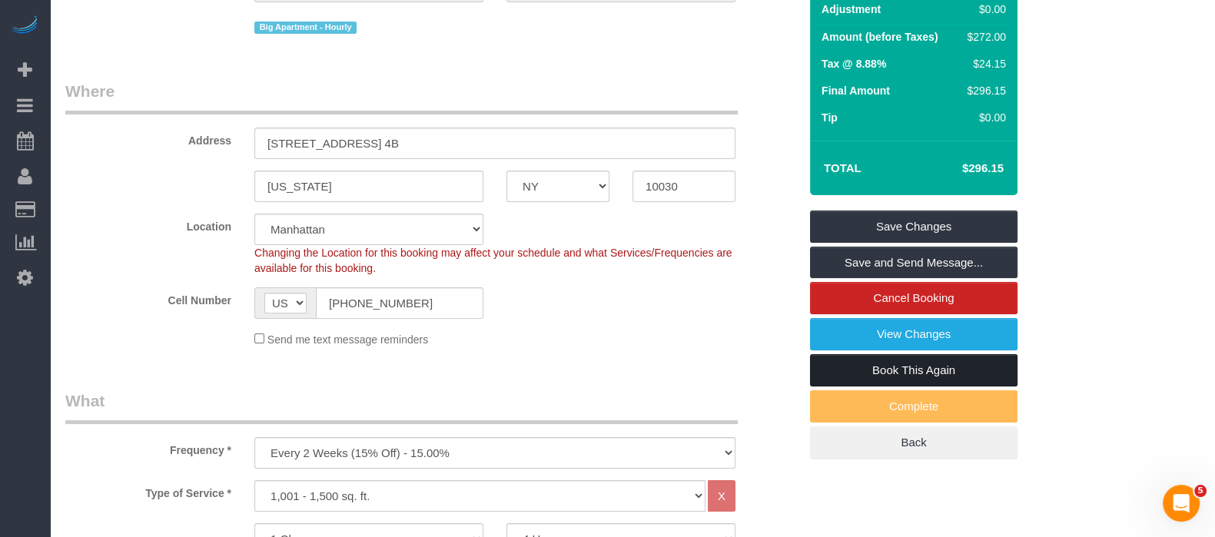
scroll to position [0, 0]
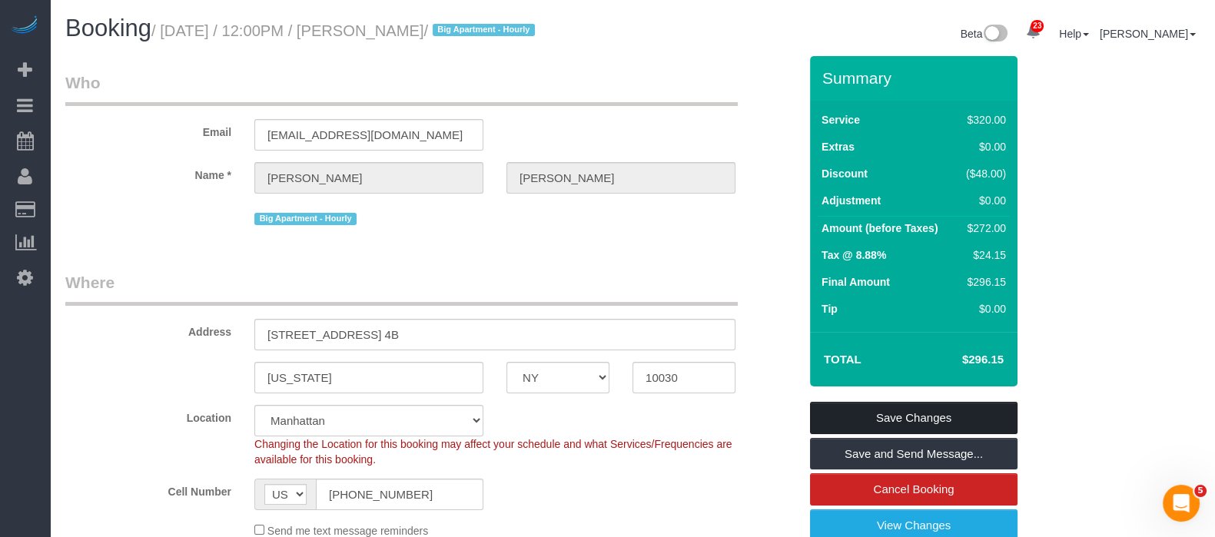
drag, startPoint x: 908, startPoint y: 410, endPoint x: 891, endPoint y: 397, distance: 21.8
click at [910, 410] on link "Save Changes" at bounding box center [913, 418] width 207 height 32
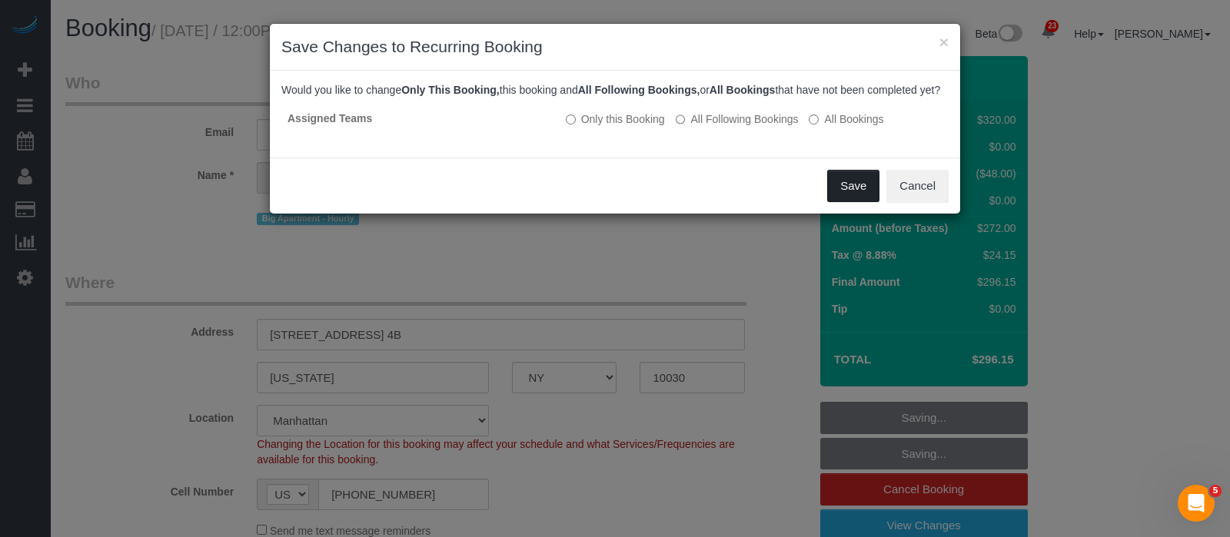
click at [853, 197] on button "Save" at bounding box center [853, 186] width 52 height 32
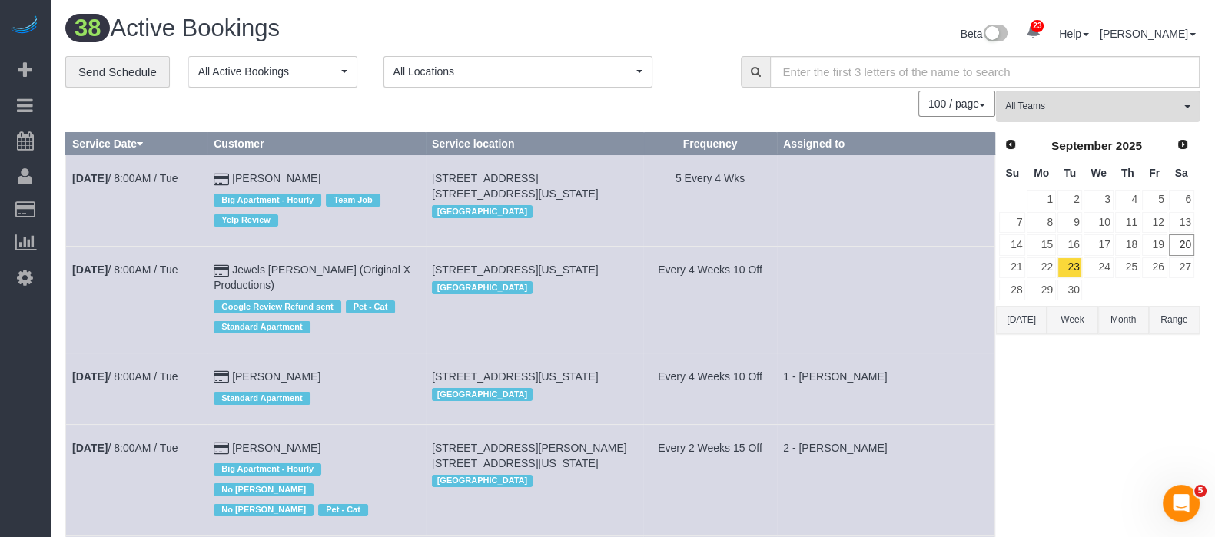
click at [891, 50] on div "Beta 23 Your Notifications You have 0 alerts × You have 3 to charge for 09/19/2…" at bounding box center [921, 35] width 579 height 41
click at [883, 62] on input "text" at bounding box center [985, 72] width 430 height 32
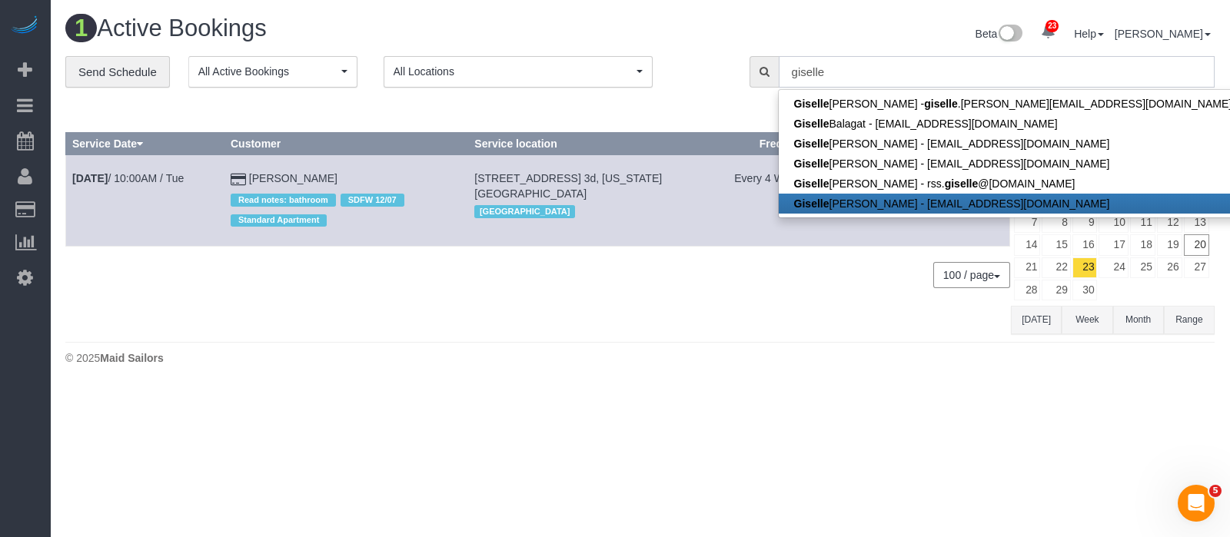
type input "giselle"
click at [156, 175] on link "Sep 23rd / 10:00AM / Tue" at bounding box center [127, 178] width 111 height 12
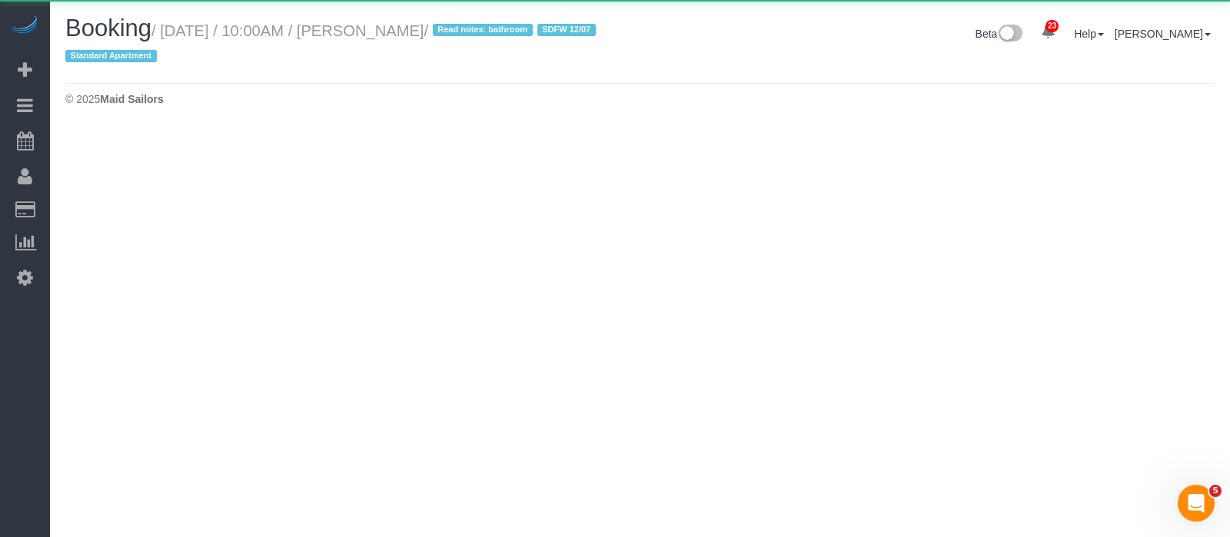
select select "NY"
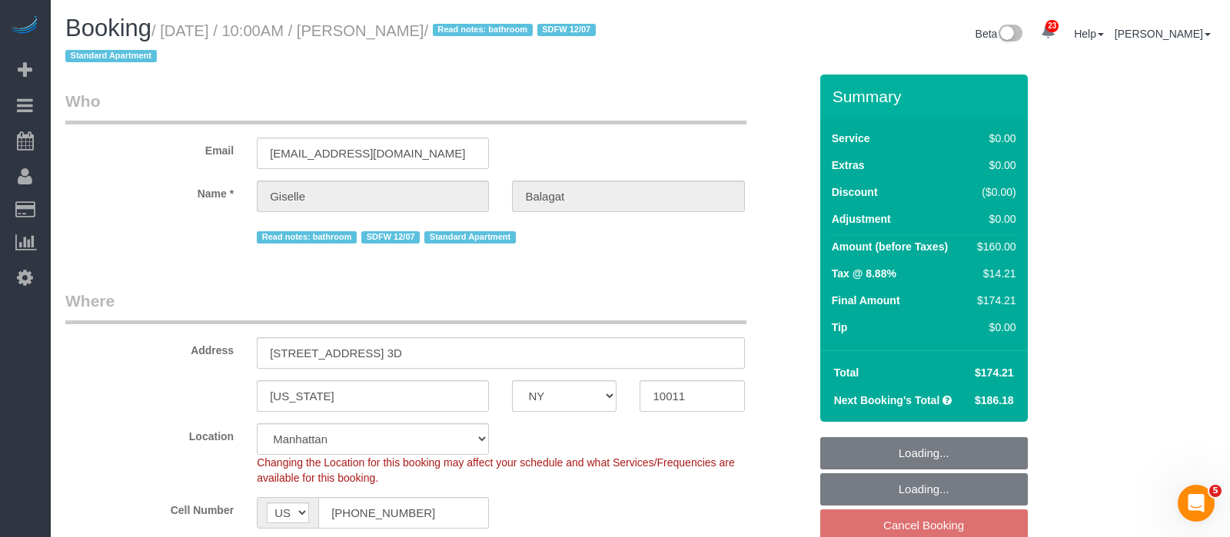
select select "object:6008"
select select "string:stripe-pm_1QTFDb4VGloSiKo7CCm6MjgG"
select select "1"
select select "2"
select select "number:58"
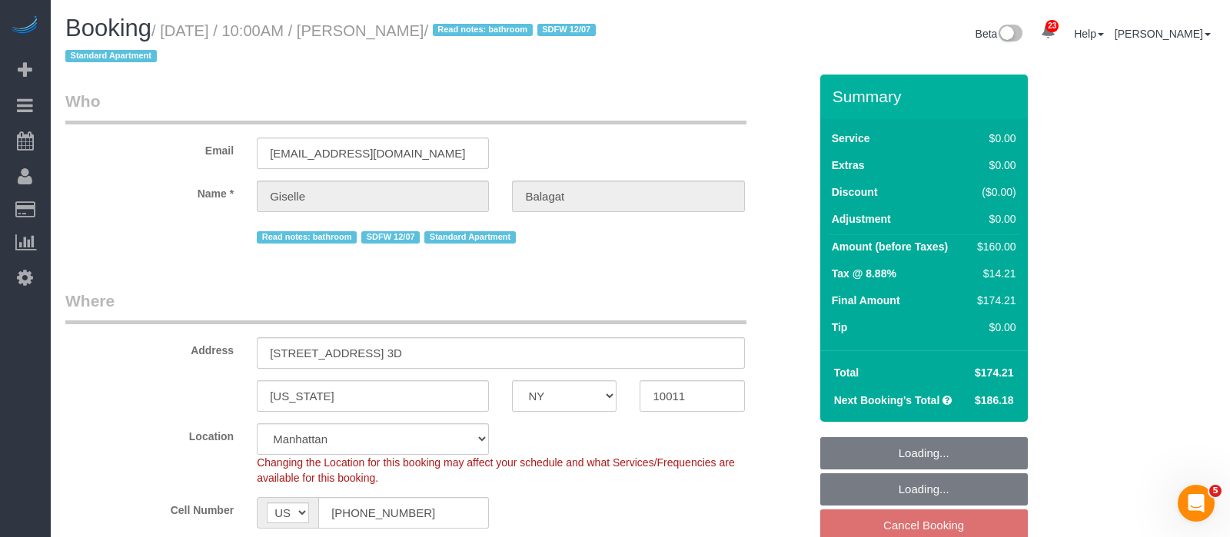
select select "number:90"
select select "number:15"
select select "number:6"
select select "spot123"
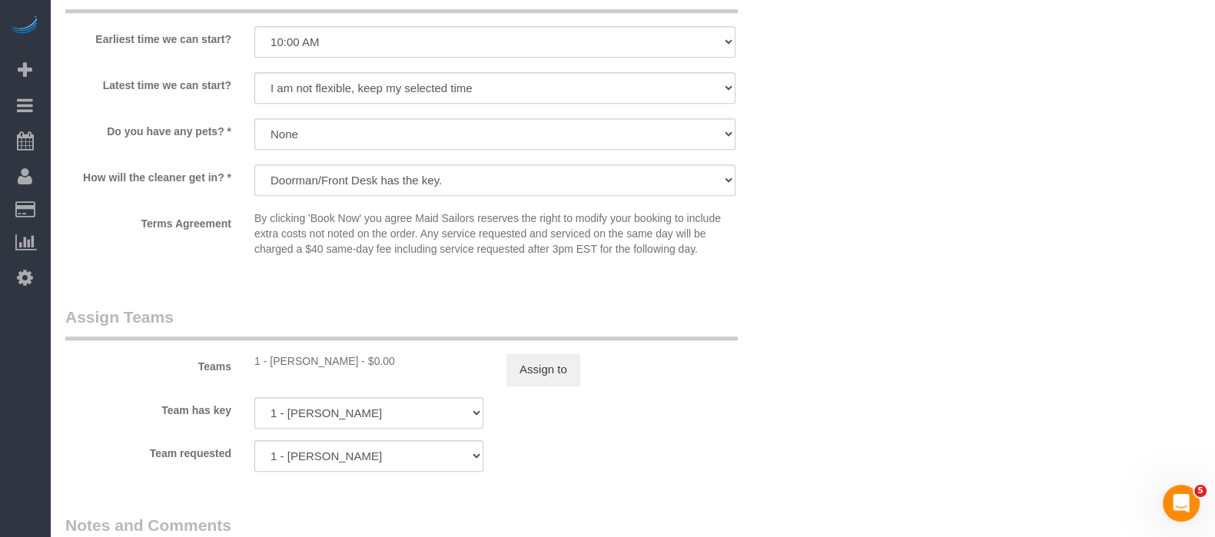
scroll to position [1921, 0]
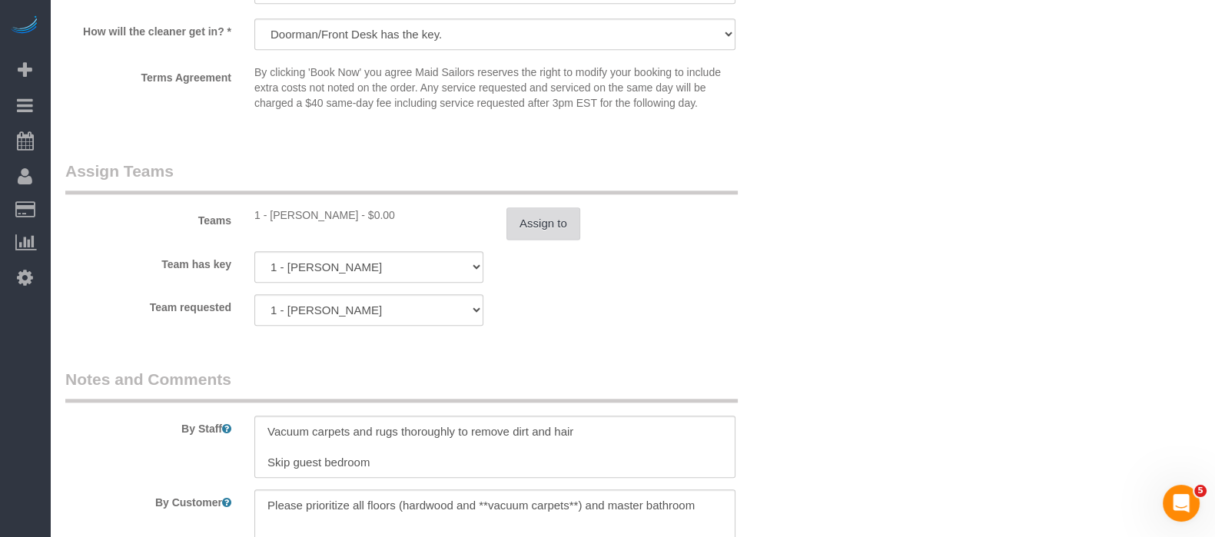
click at [534, 221] on button "Assign to" at bounding box center [543, 223] width 74 height 32
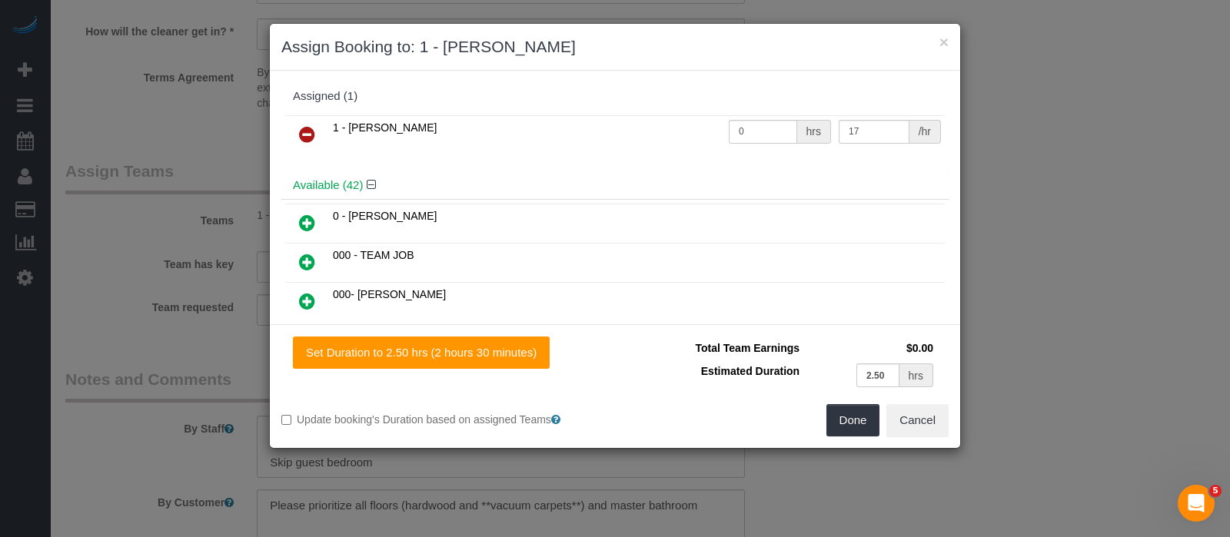
drag, startPoint x: 304, startPoint y: 129, endPoint x: 434, endPoint y: 163, distance: 134.9
click at [306, 131] on icon at bounding box center [307, 134] width 16 height 18
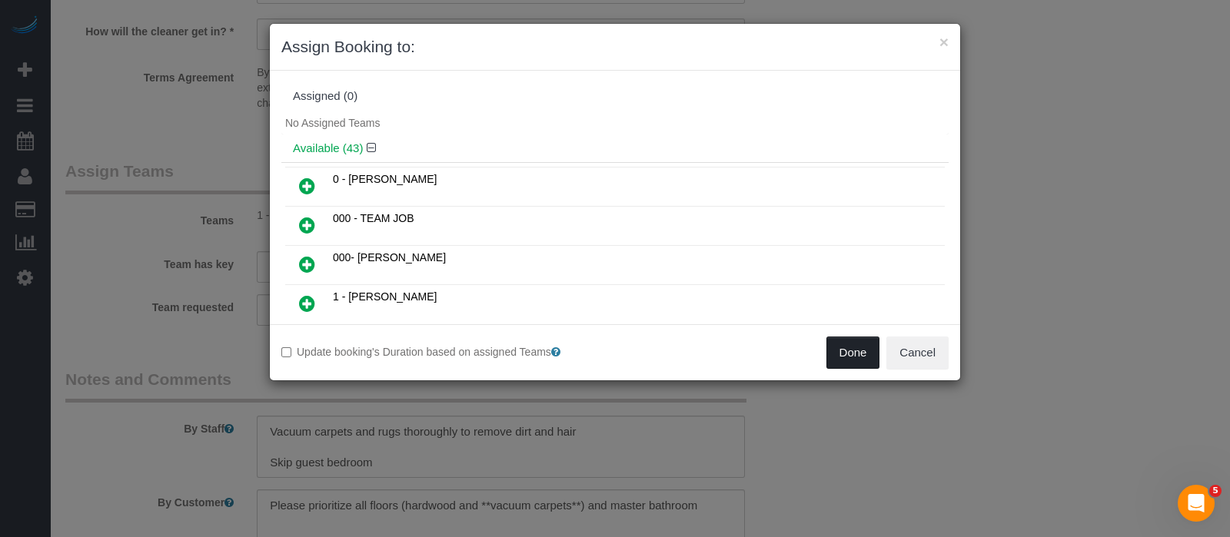
drag, startPoint x: 845, startPoint y: 351, endPoint x: 832, endPoint y: 347, distance: 13.6
click at [845, 351] on button "Done" at bounding box center [853, 353] width 54 height 32
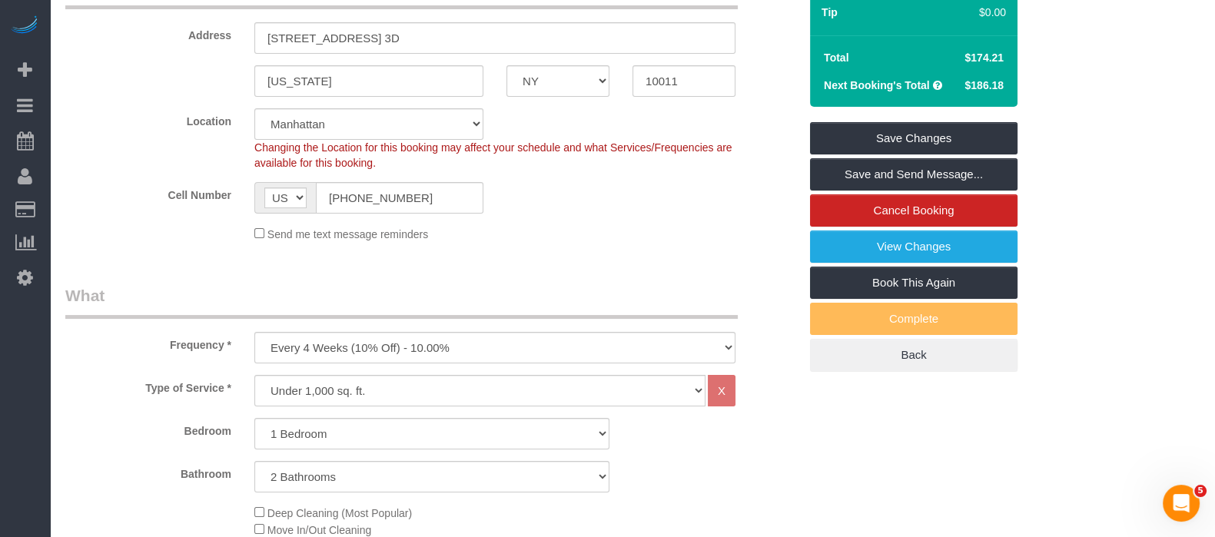
scroll to position [191, 0]
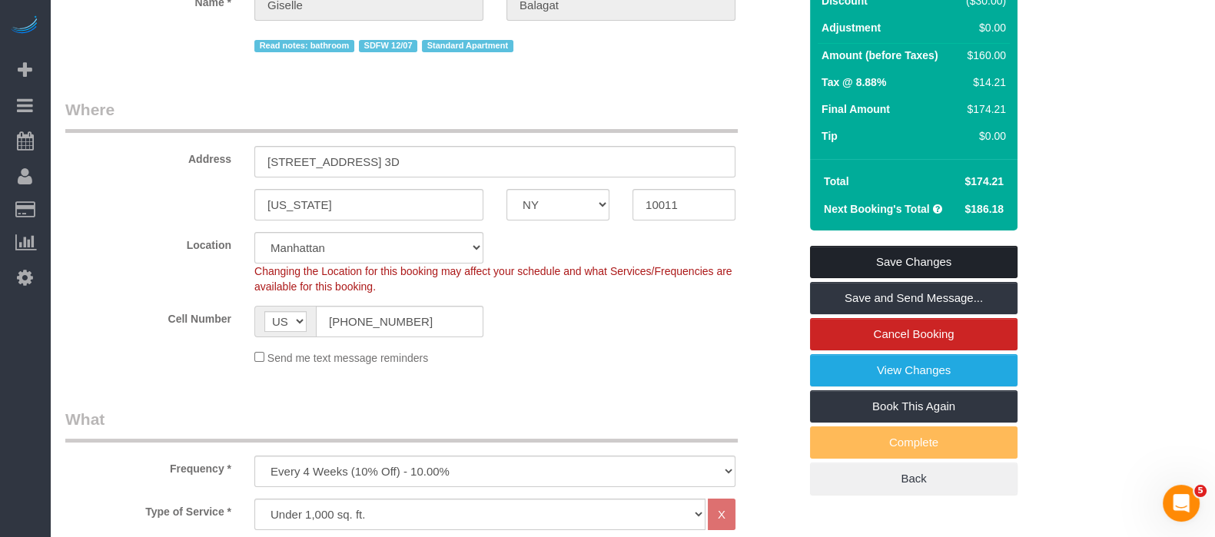
click at [917, 246] on link "Save Changes" at bounding box center [913, 262] width 207 height 32
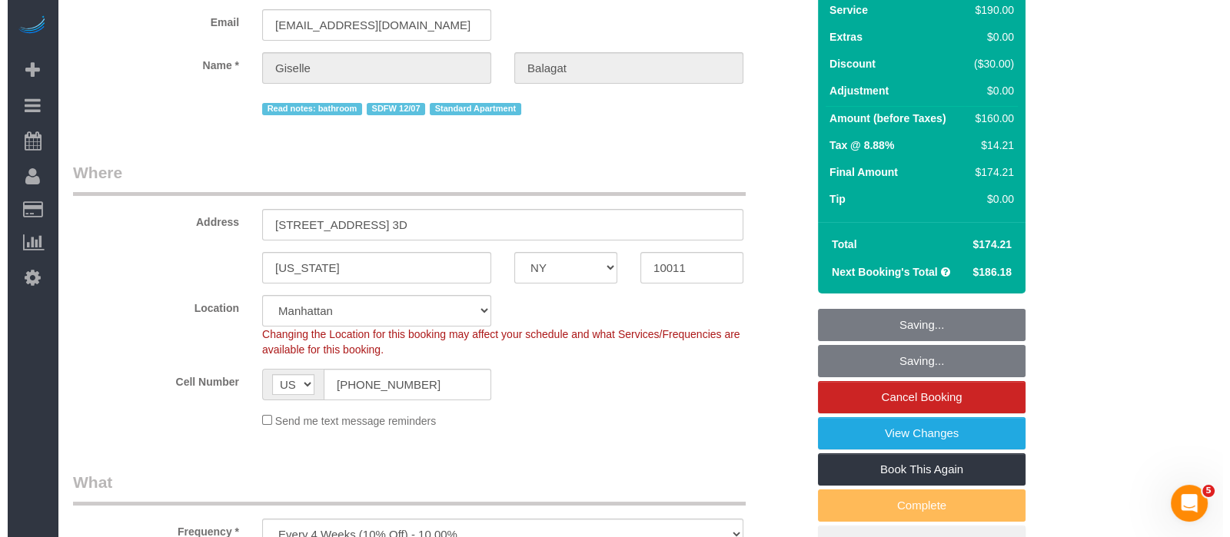
scroll to position [0, 0]
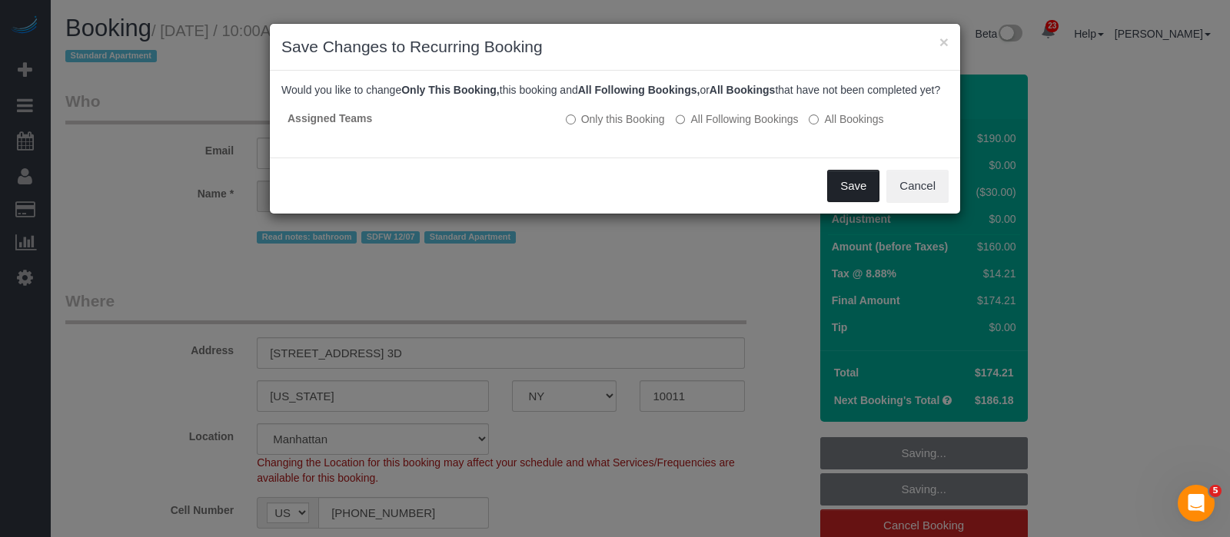
click at [855, 202] on button "Save" at bounding box center [853, 186] width 52 height 32
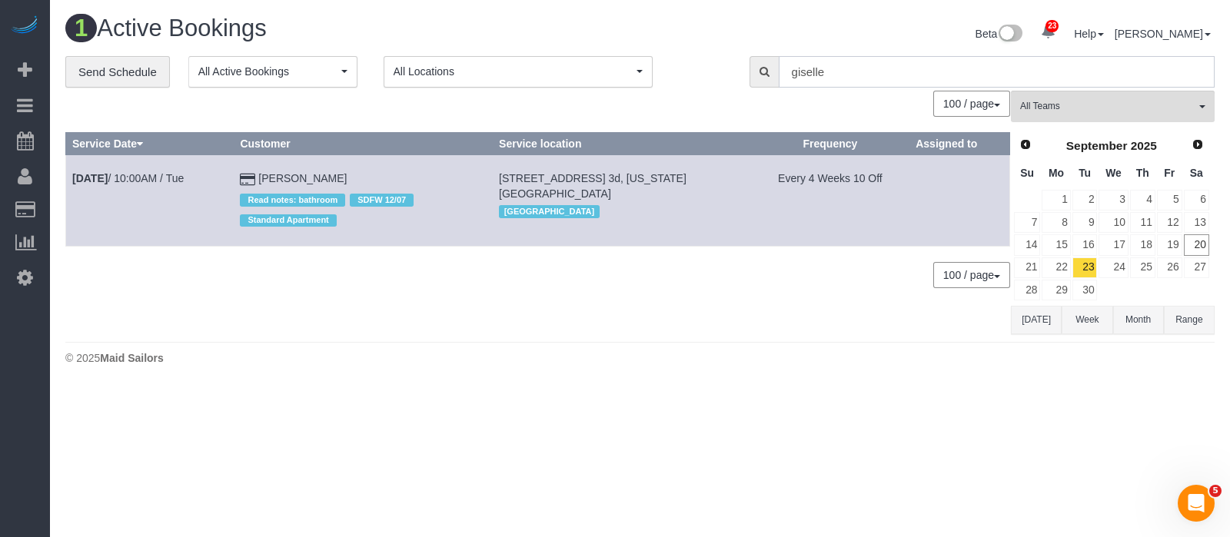
click at [852, 71] on input "giselle" at bounding box center [996, 72] width 436 height 32
type input "g"
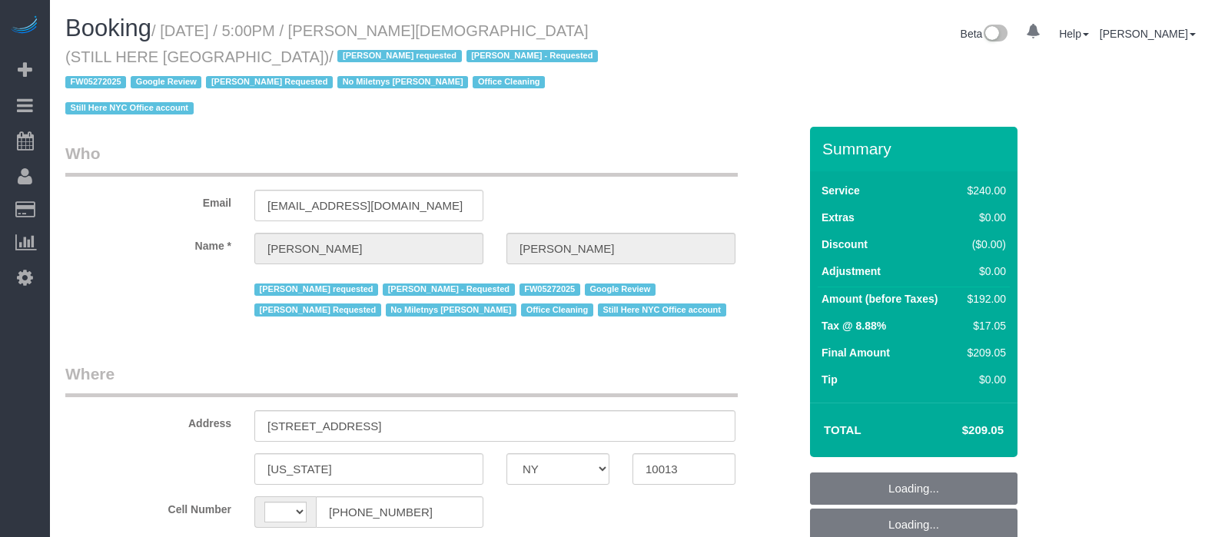
select select "NY"
select select "spot10"
select select "180"
select select "number:89"
select select "number:90"
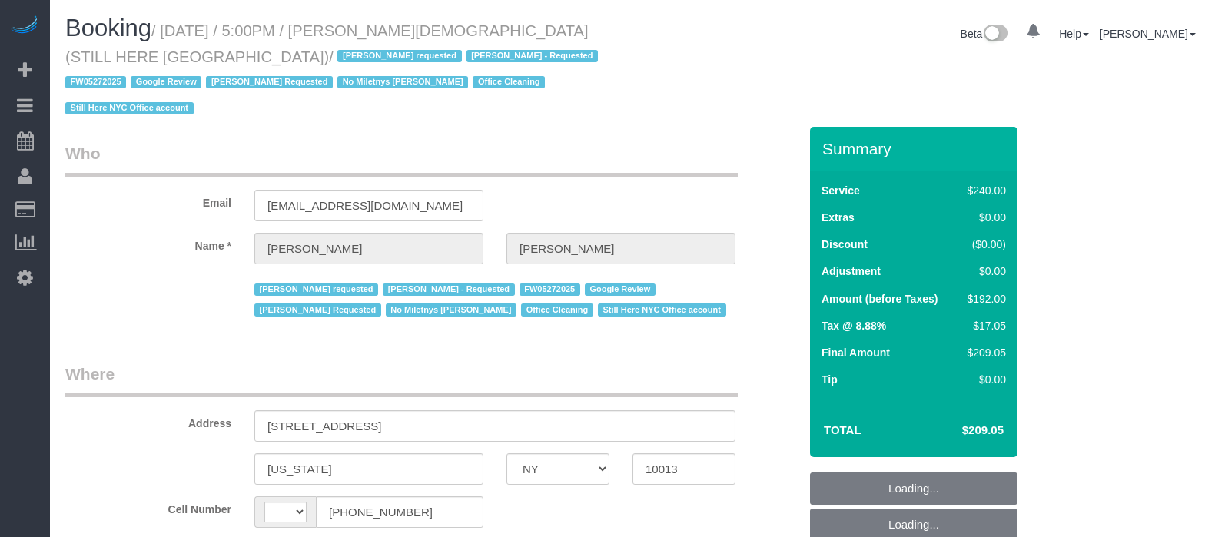
select select "number:15"
select select "number:5"
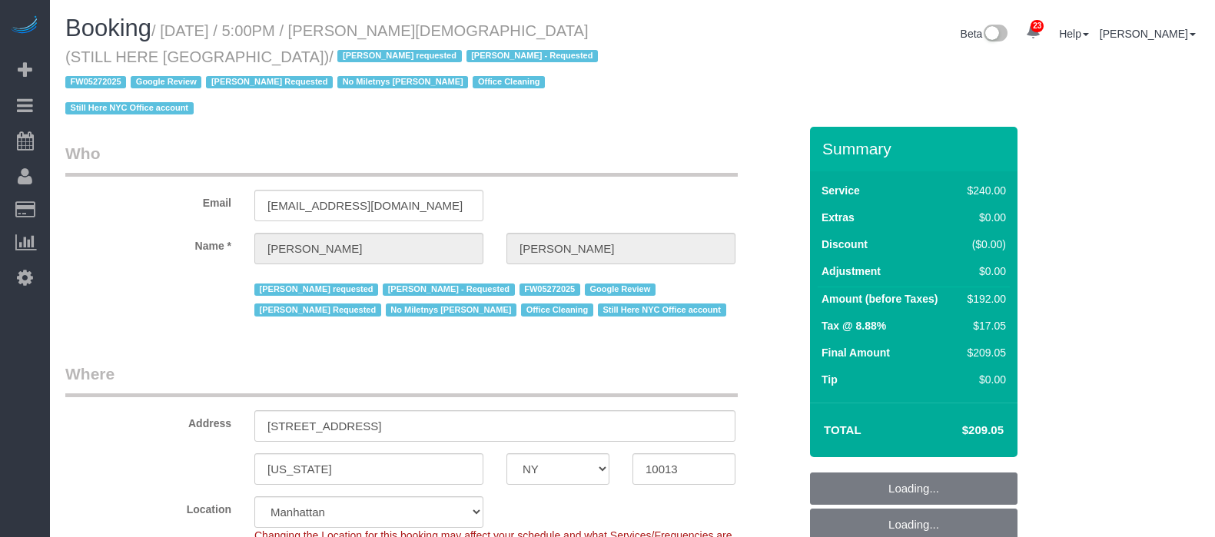
select select "string:[GEOGRAPHIC_DATA]"
select select "object:928"
select select "string:stripe-pm_1QY8Py4VGloSiKo7kVLuacfg"
select select "object:2015"
select select "spot70"
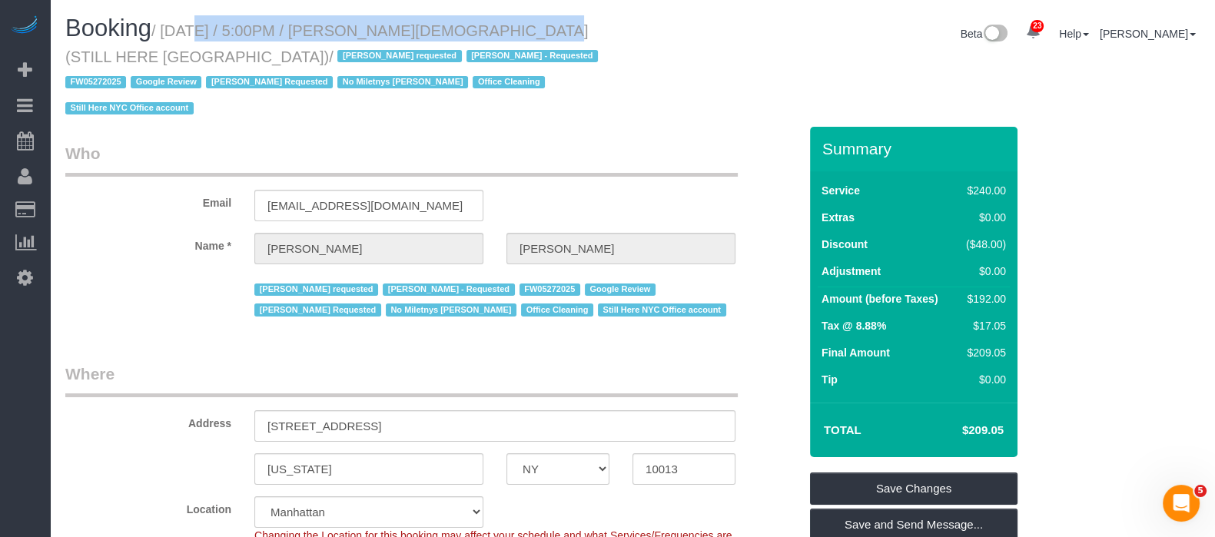
drag, startPoint x: 166, startPoint y: 32, endPoint x: 490, endPoint y: 28, distance: 324.3
click at [491, 30] on small "/ [DATE] / 5:00PM / [PERSON_NAME][DEMOGRAPHIC_DATA] (STILL HERE [GEOGRAPHIC_DAT…" at bounding box center [333, 69] width 537 height 95
copy small "[DATE] / 5:00PM / [PERSON_NAME]"
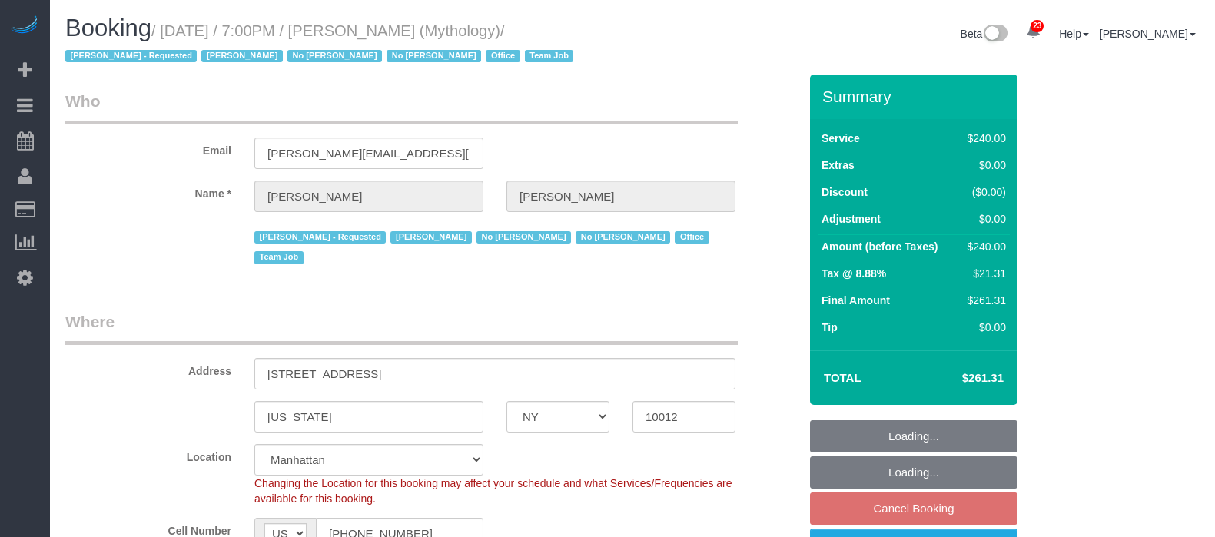
select select "NY"
select select "2"
select select "120"
select select "spot12"
select select "number:89"
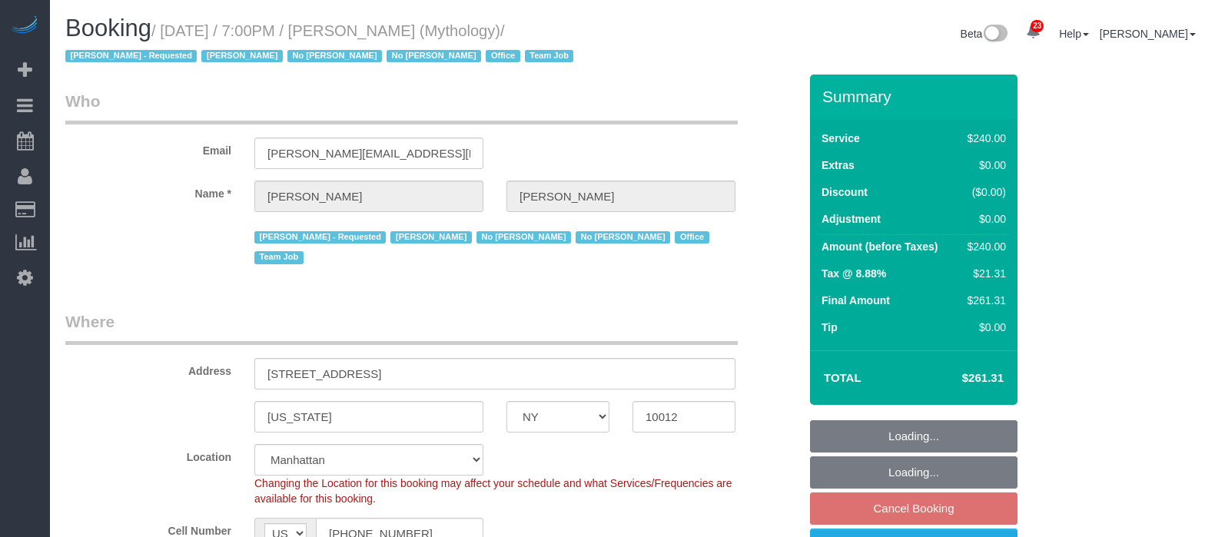
select select "number:90"
select select "number:15"
select select "number:7"
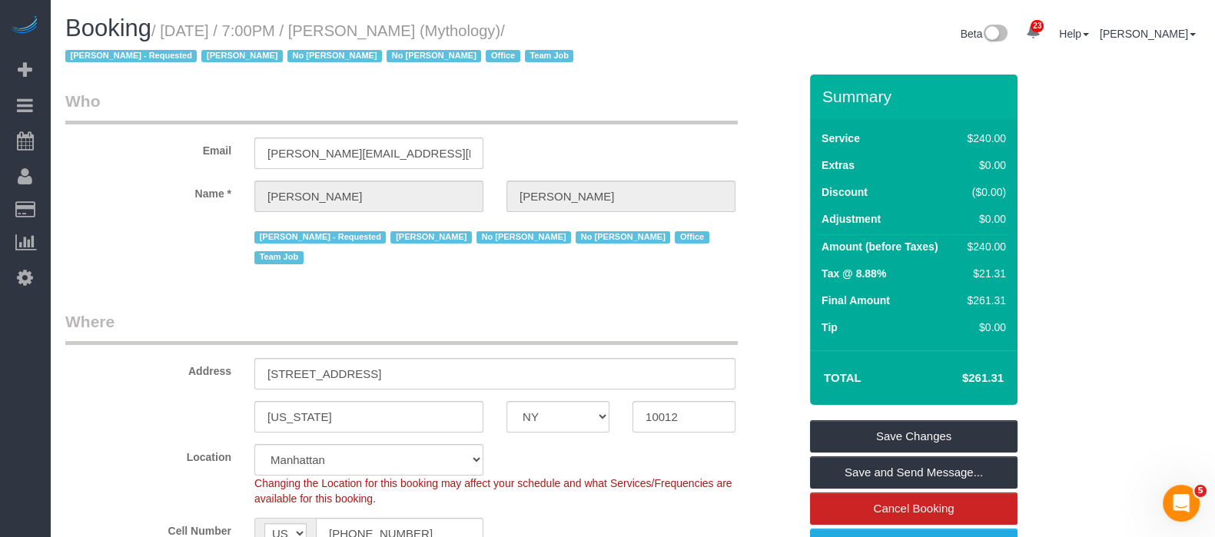
drag, startPoint x: 167, startPoint y: 29, endPoint x: 490, endPoint y: 31, distance: 323.5
click at [490, 31] on small "/ September 23, 2025 / 7:00PM / Elaine Pugsley (Mythology) / Ebony Howard - Req…" at bounding box center [321, 43] width 513 height 43
copy small "September 23, 2025 / 7:00PM / Elaine Pugsley"
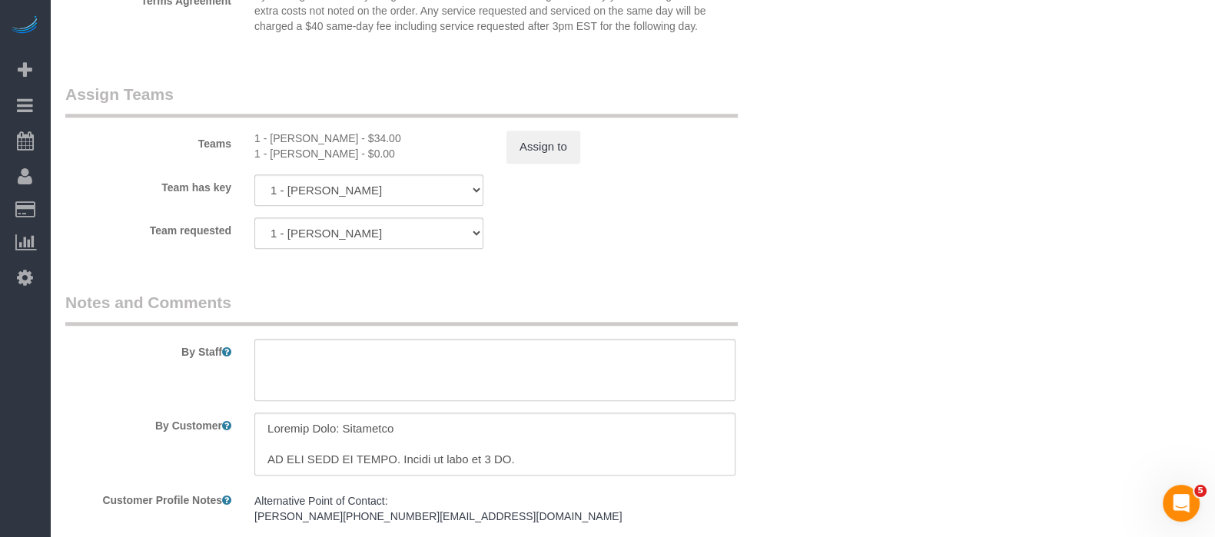
scroll to position [1729, 0]
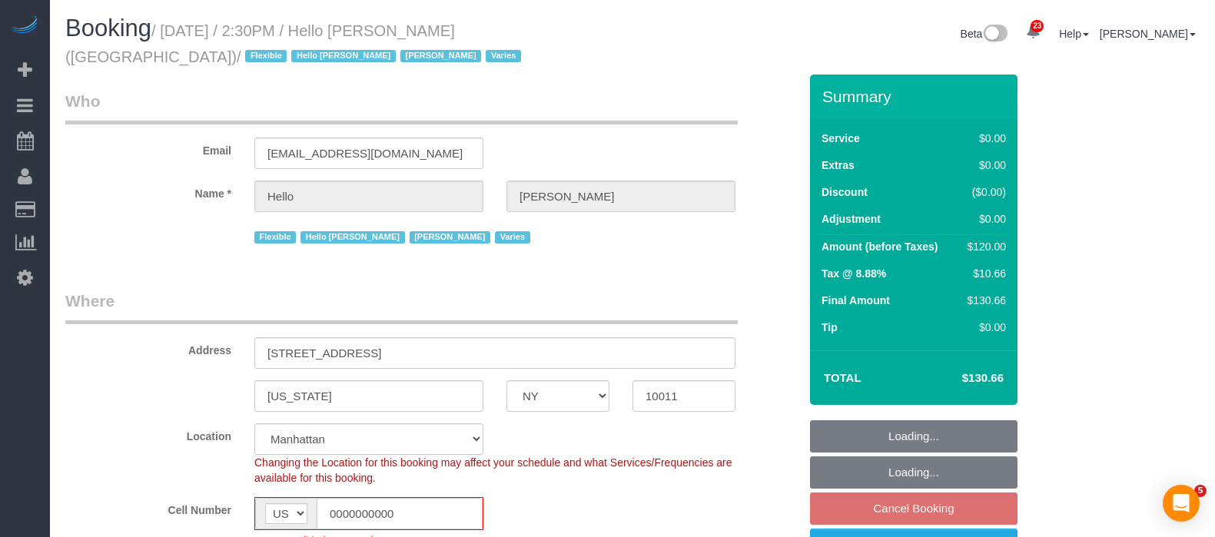
select select "NY"
select select "1"
select select "number:89"
select select "number:90"
select select "number:15"
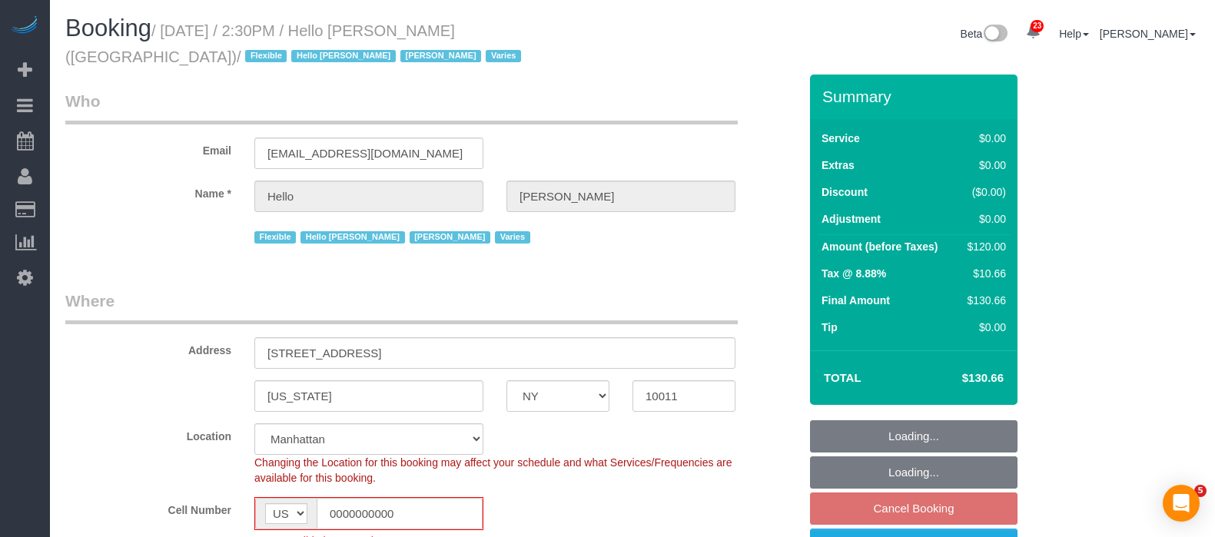
select select "number:6"
select select "number:21"
select select "22348"
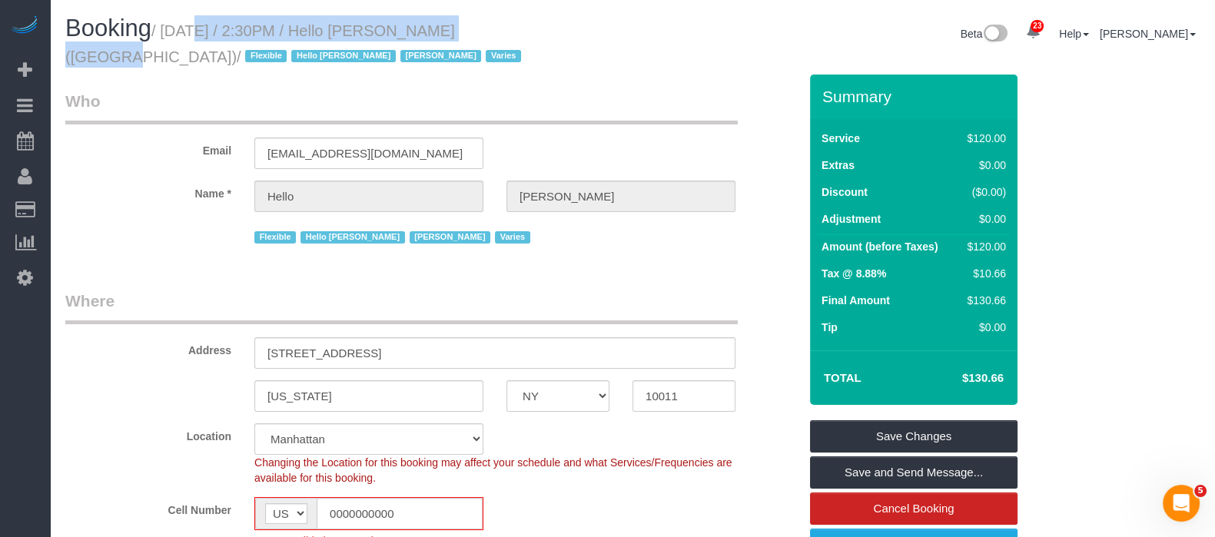
drag, startPoint x: 165, startPoint y: 27, endPoint x: 466, endPoint y: 31, distance: 300.5
click at [466, 31] on small "/ September 23, 2025 / 2:30PM / Hello Alfred (NYC) / Flexible Hello Alfred Jack…" at bounding box center [295, 43] width 460 height 43
copy small "September 23, 2025 / 2:30PM / Hello Alfred"
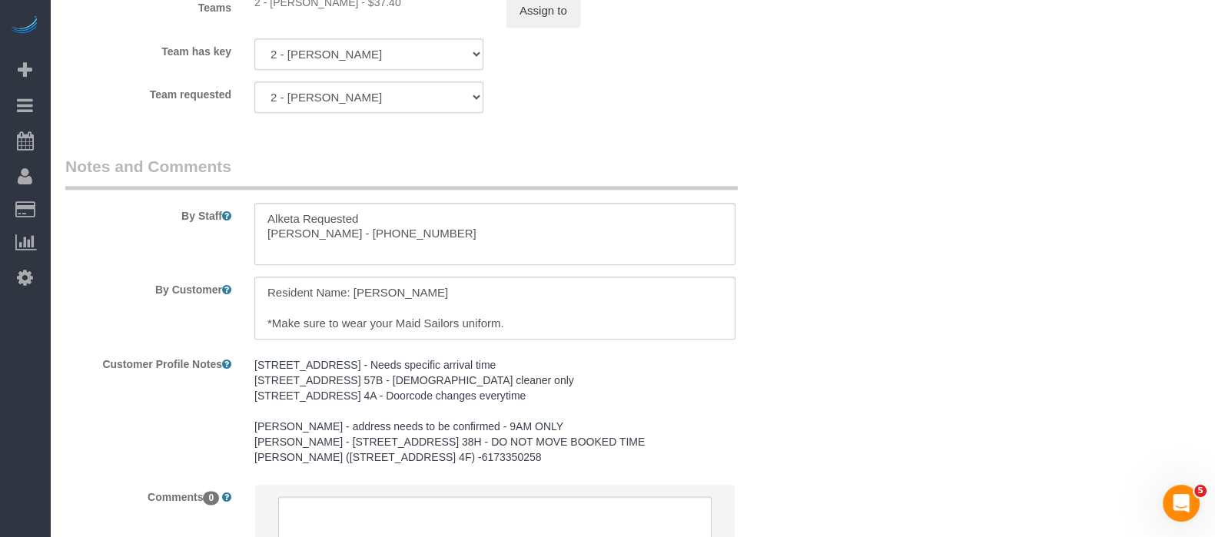
scroll to position [2374, 0]
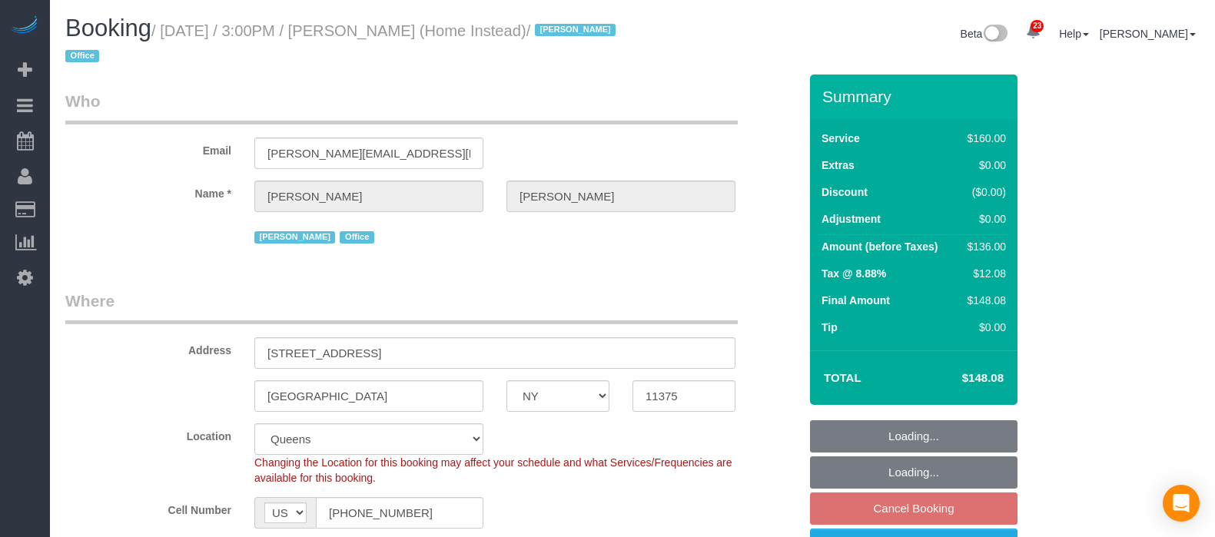
select select "NY"
select select "number:61"
select select "number:76"
select select "number:15"
select select "number:7"
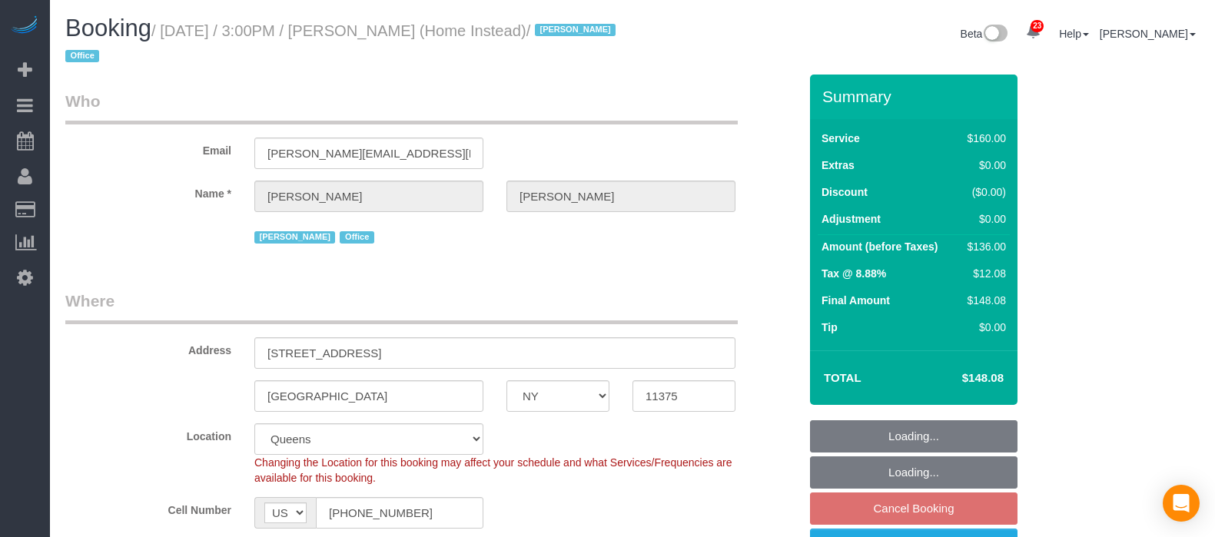
select select "spot63"
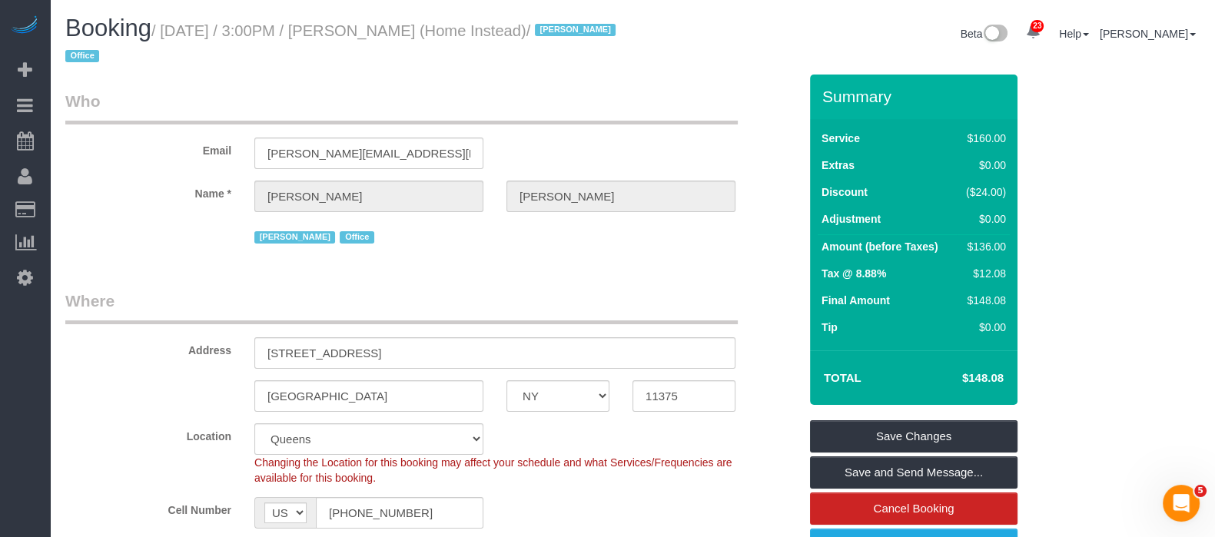
drag, startPoint x: 166, startPoint y: 28, endPoint x: 500, endPoint y: 64, distance: 335.4
click at [496, 26] on small "/ [DATE] / 3:00PM / [PERSON_NAME] (Home Instead) / [PERSON_NAME] Office" at bounding box center [342, 43] width 555 height 43
copy small "[DATE] / 3:00PM / [PERSON_NAME]"
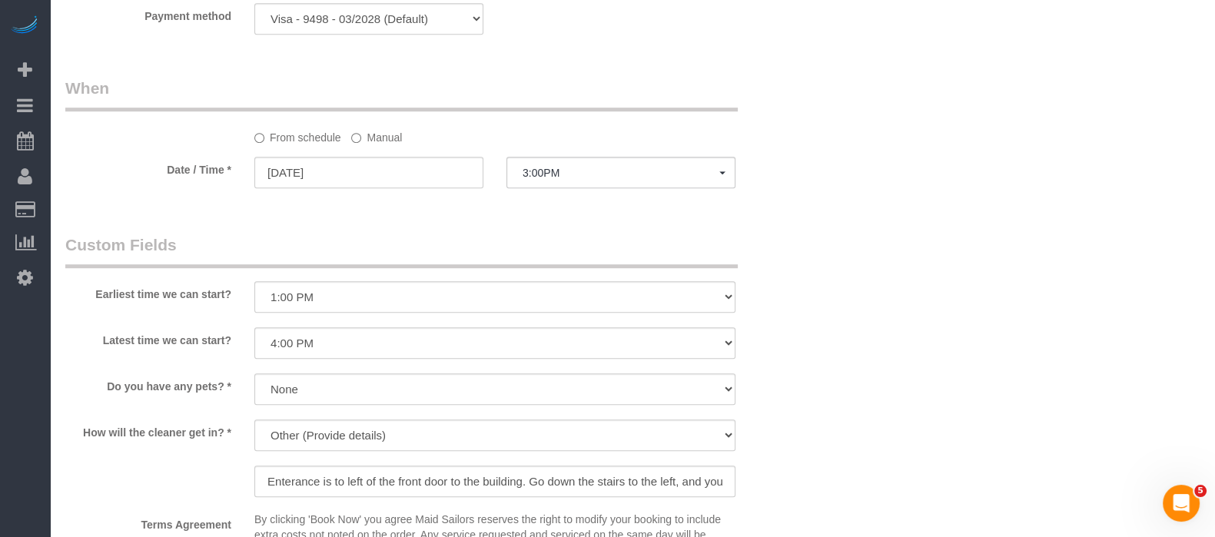
scroll to position [1440, 0]
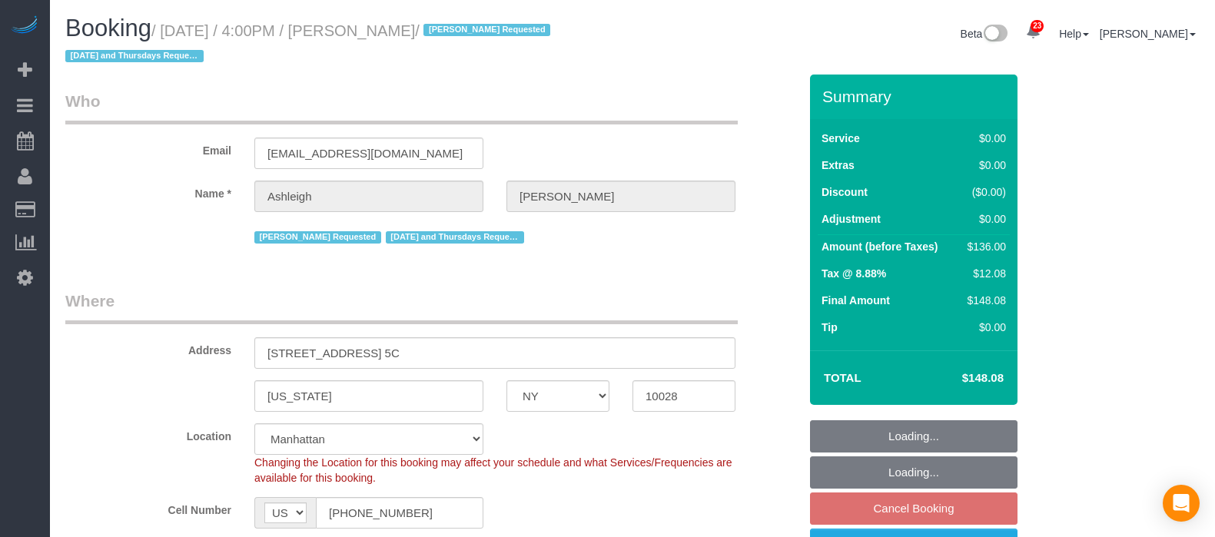
select select "NY"
select select "1"
select select "spot9"
select select "number:57"
select select "number:77"
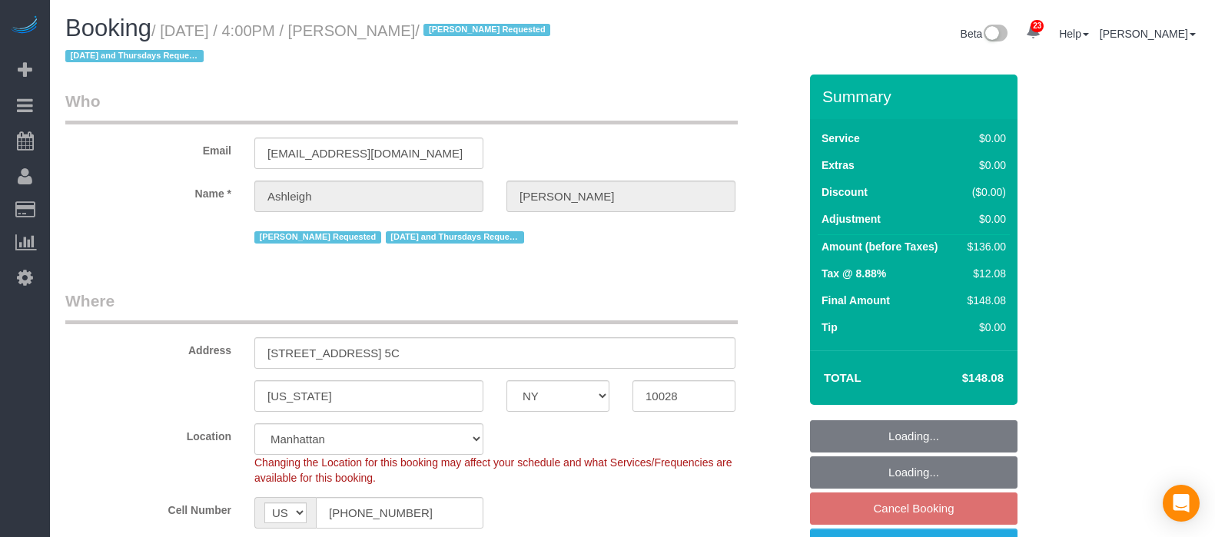
select select "number:15"
select select "number:5"
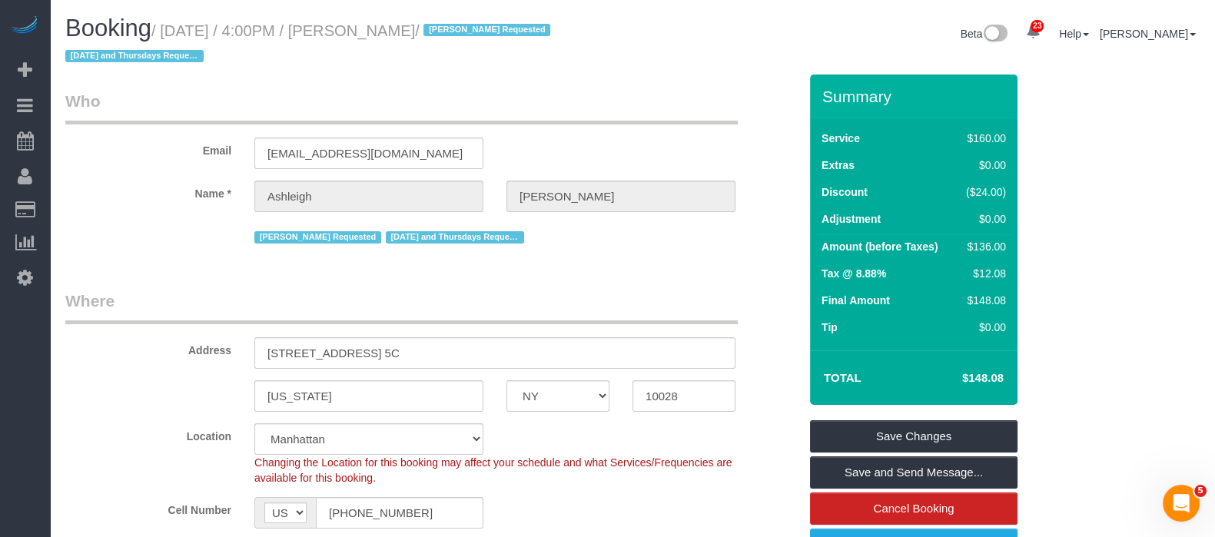
drag, startPoint x: 167, startPoint y: 24, endPoint x: 492, endPoint y: 47, distance: 325.9
click at [480, 32] on small "/ [DATE] / 4:00PM / [PERSON_NAME] / [PERSON_NAME] Requested [DATE] and Thursday…" at bounding box center [310, 43] width 490 height 43
copy small "[DATE] / 4:00PM / [PERSON_NAME]"
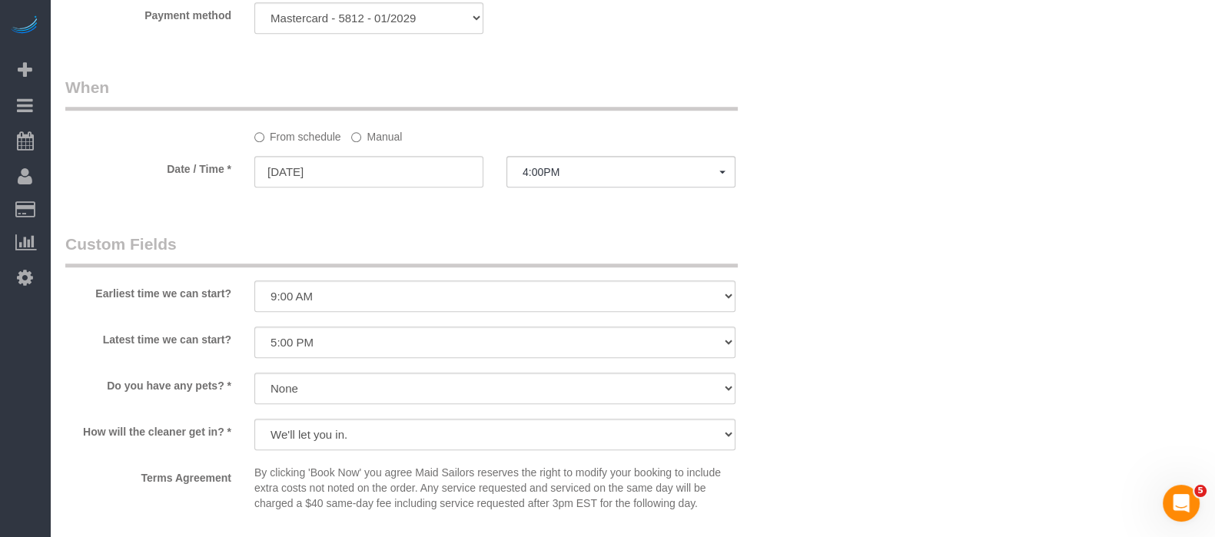
scroll to position [1729, 0]
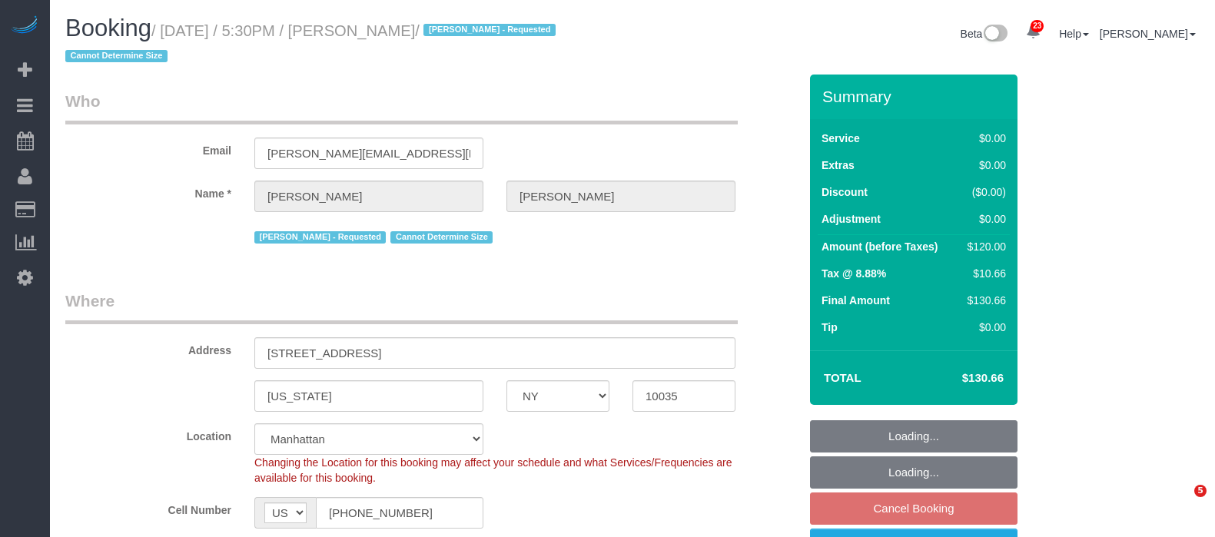
select select "NY"
select select "string:stripe-pm_1RNZ9t4VGloSiKo7bDyXvmZO"
select select "number:89"
select select "number:90"
select select "number:15"
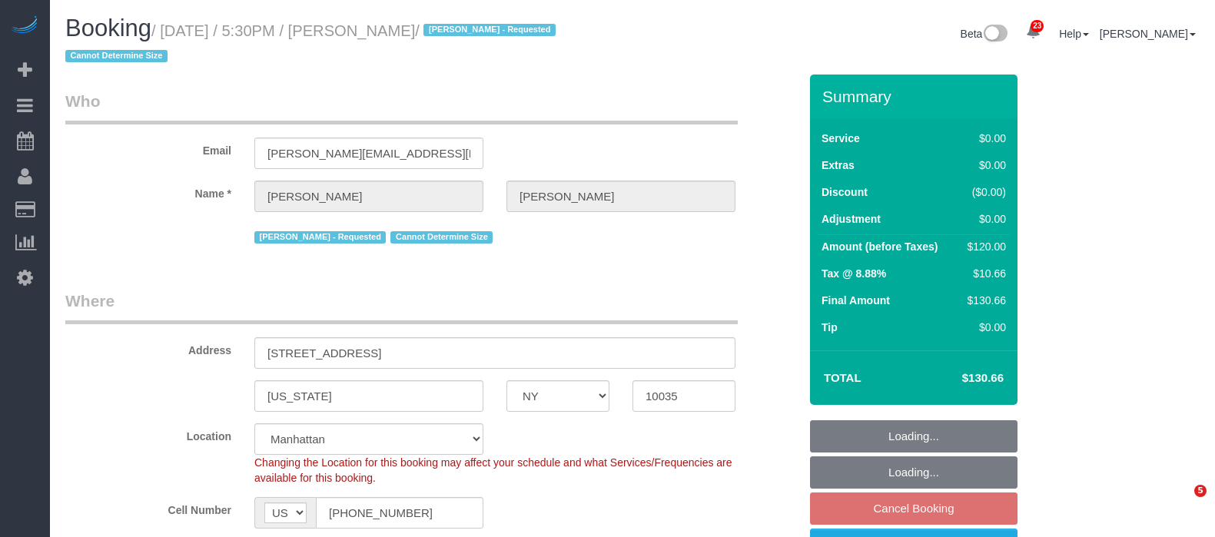
select select "number:5"
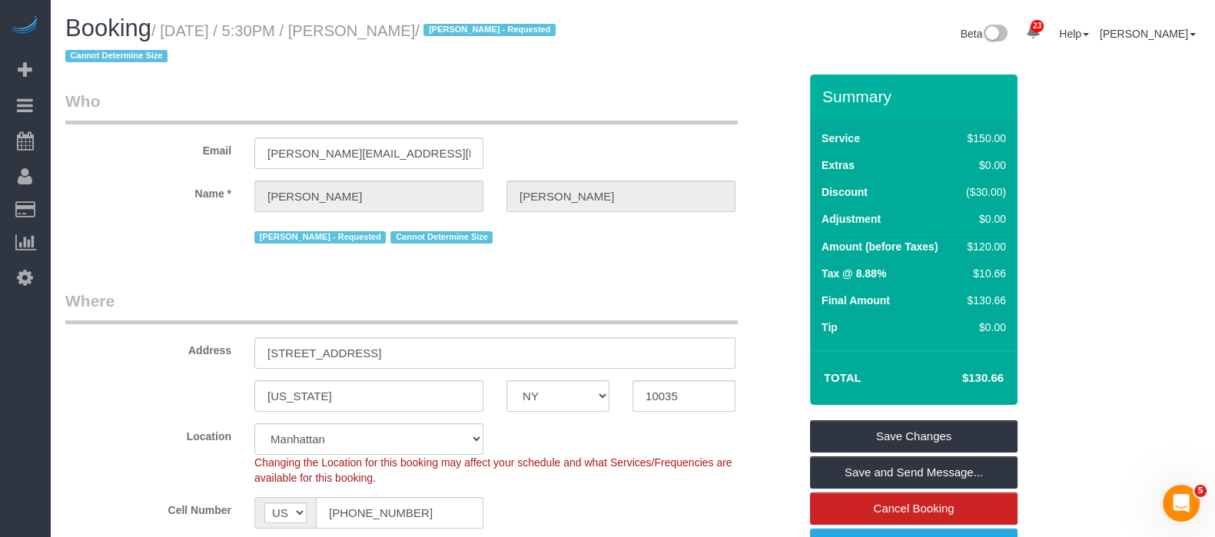
drag, startPoint x: 166, startPoint y: 32, endPoint x: 460, endPoint y: 28, distance: 293.6
click at [460, 28] on small "/ September 23, 2025 / 5:30PM / Luca Naef / Alketa Tomaj - Requested Cannot Det…" at bounding box center [312, 43] width 495 height 43
copy small "September 23, 2025 / 5:30PM / Luca Naef"
